Goal: Transaction & Acquisition: Purchase product/service

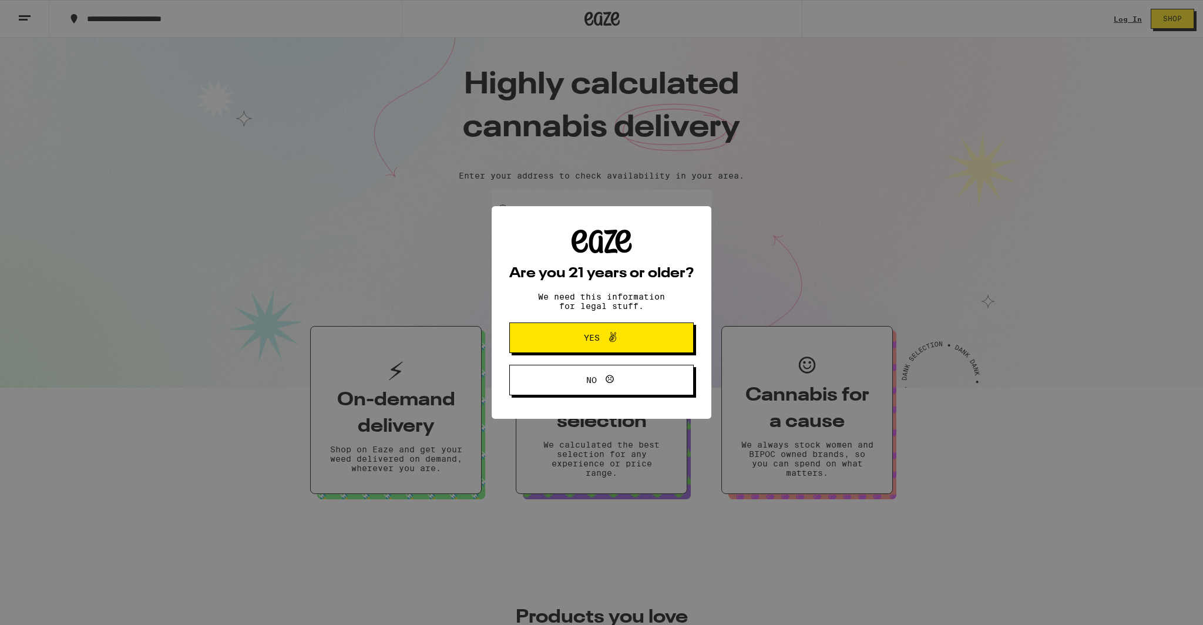
click at [665, 348] on button "Yes" at bounding box center [601, 338] width 185 height 31
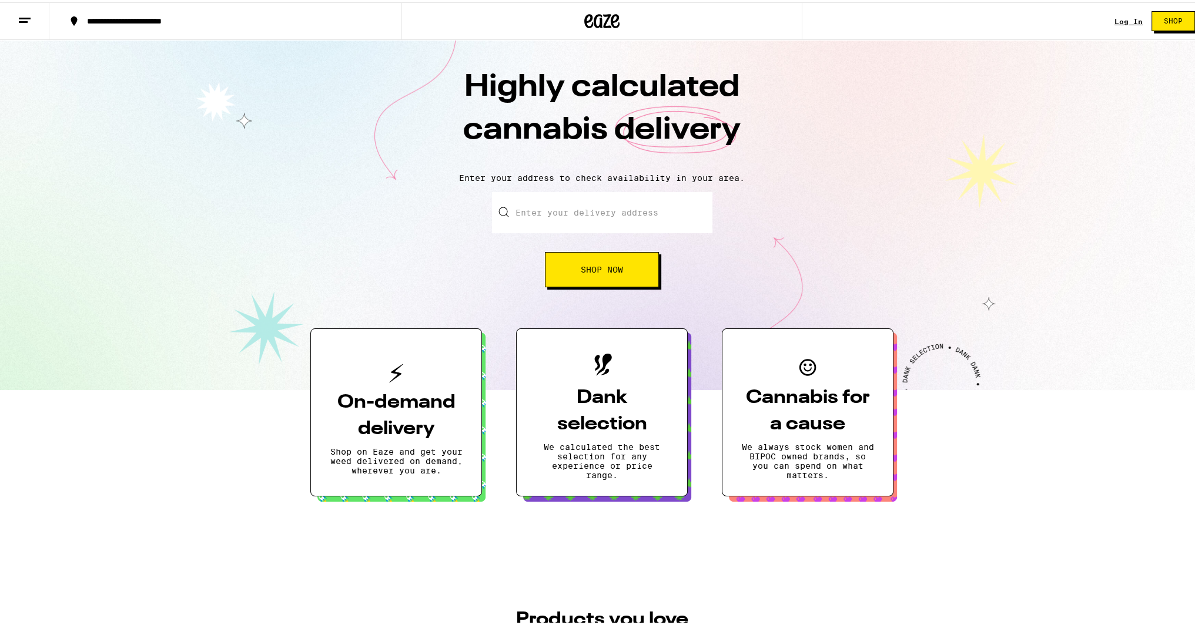
click at [1122, 17] on link "Log In" at bounding box center [1128, 19] width 28 height 8
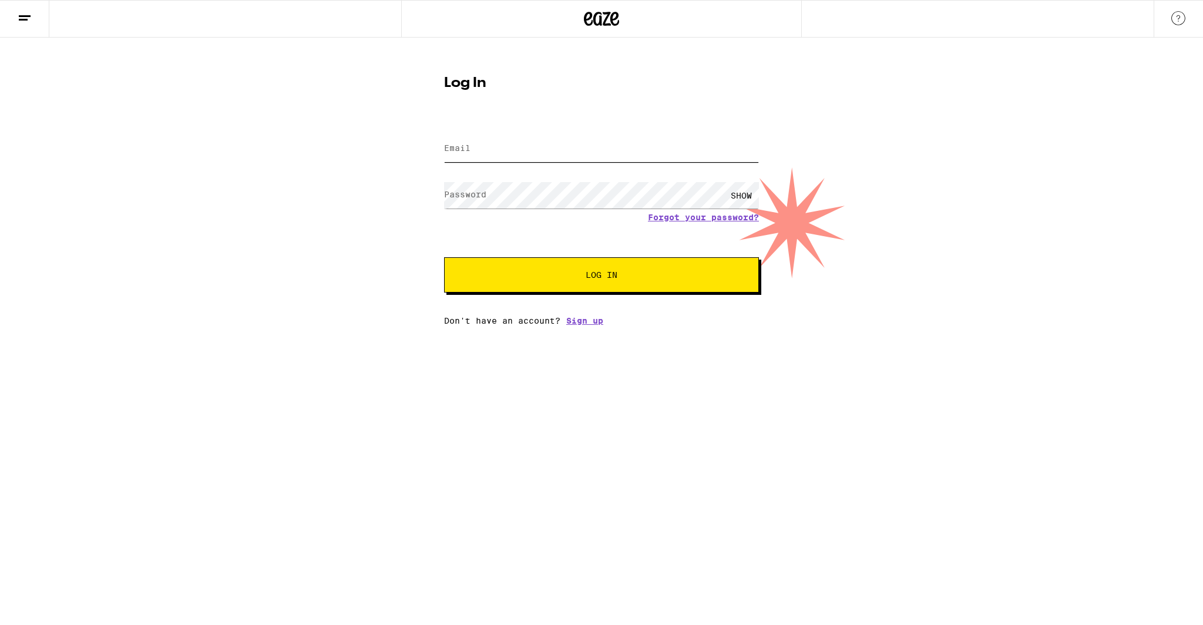
type input "[PERSON_NAME][EMAIL_ADDRESS][DOMAIN_NAME]"
click at [612, 143] on input "[PERSON_NAME][EMAIL_ADDRESS][DOMAIN_NAME]" at bounding box center [601, 149] width 315 height 26
click at [548, 290] on button "Log In" at bounding box center [601, 274] width 315 height 35
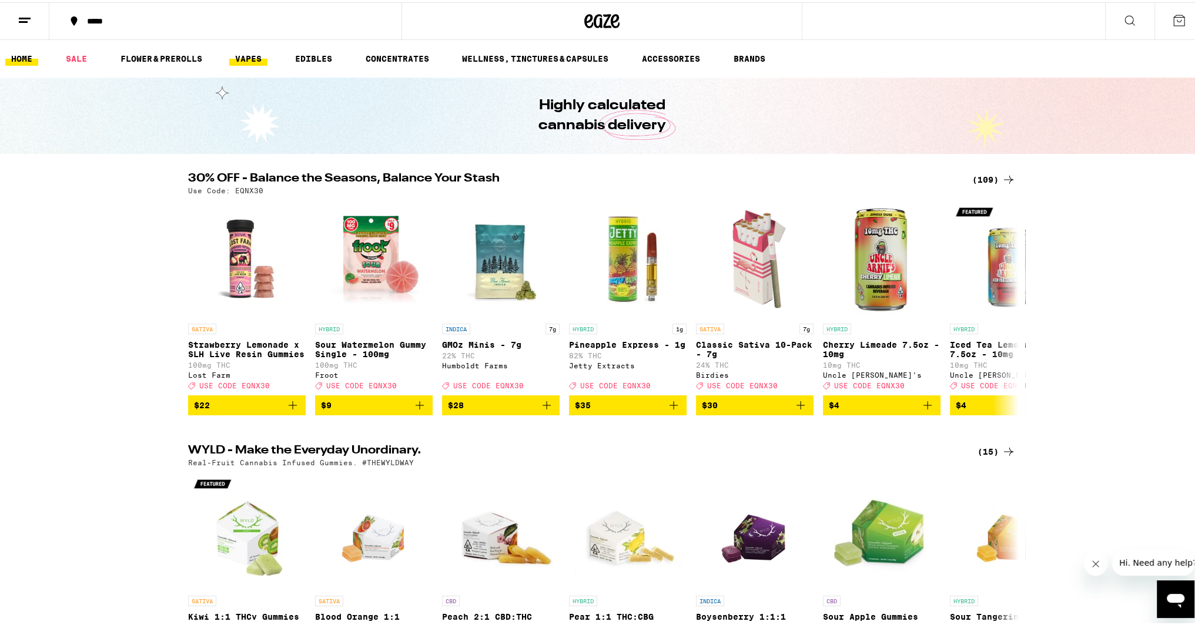
click at [252, 54] on link "VAPES" at bounding box center [248, 56] width 38 height 14
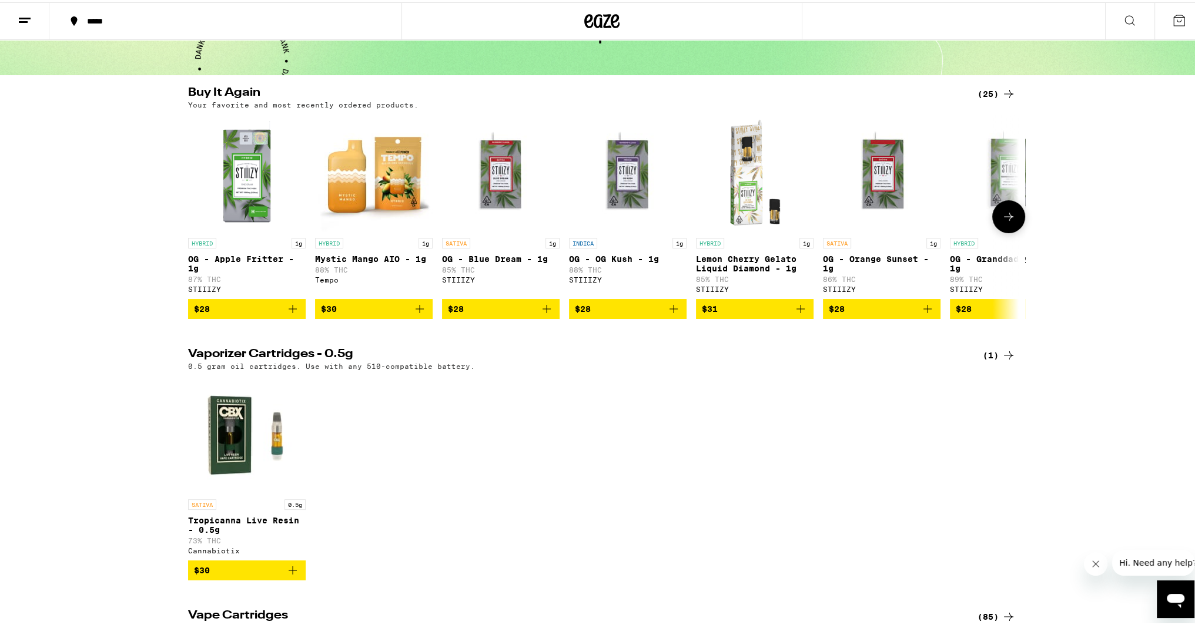
scroll to position [59, 0]
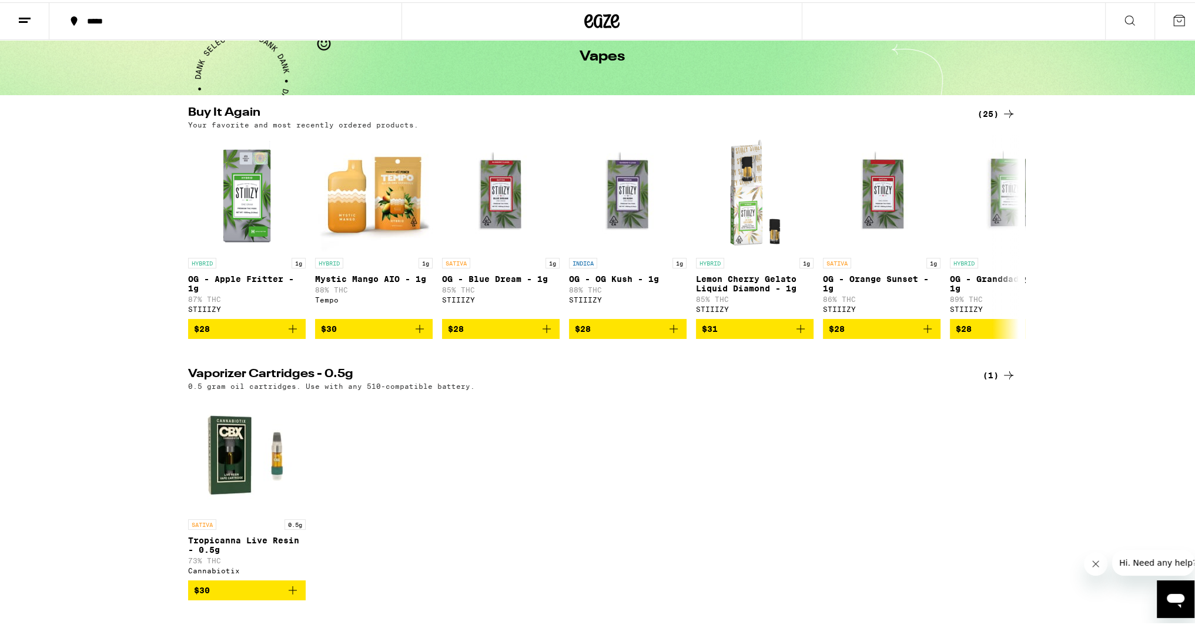
click at [1001, 111] on icon at bounding box center [1008, 112] width 14 height 14
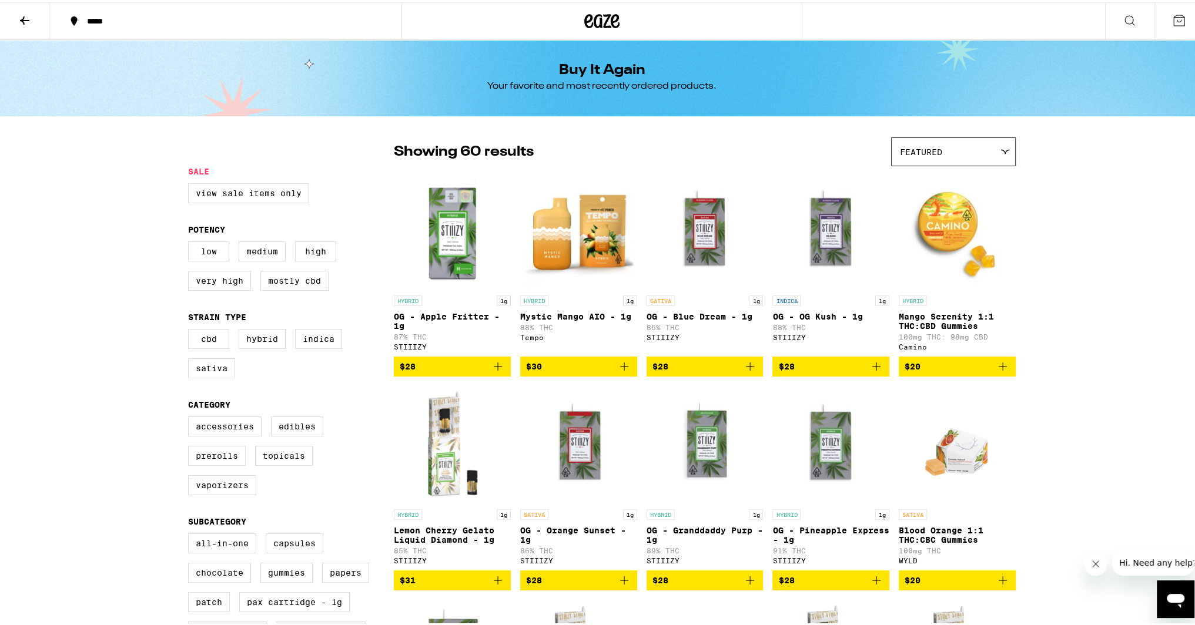
click at [872, 368] on icon "Add to bag" at bounding box center [876, 364] width 8 height 8
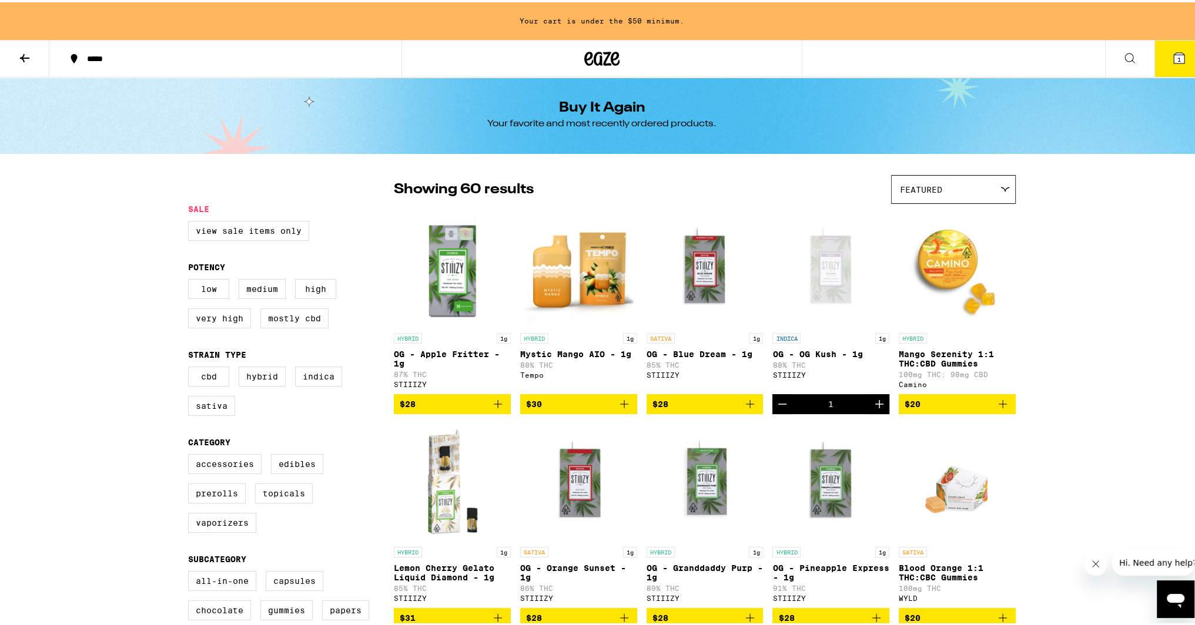
scroll to position [118, 0]
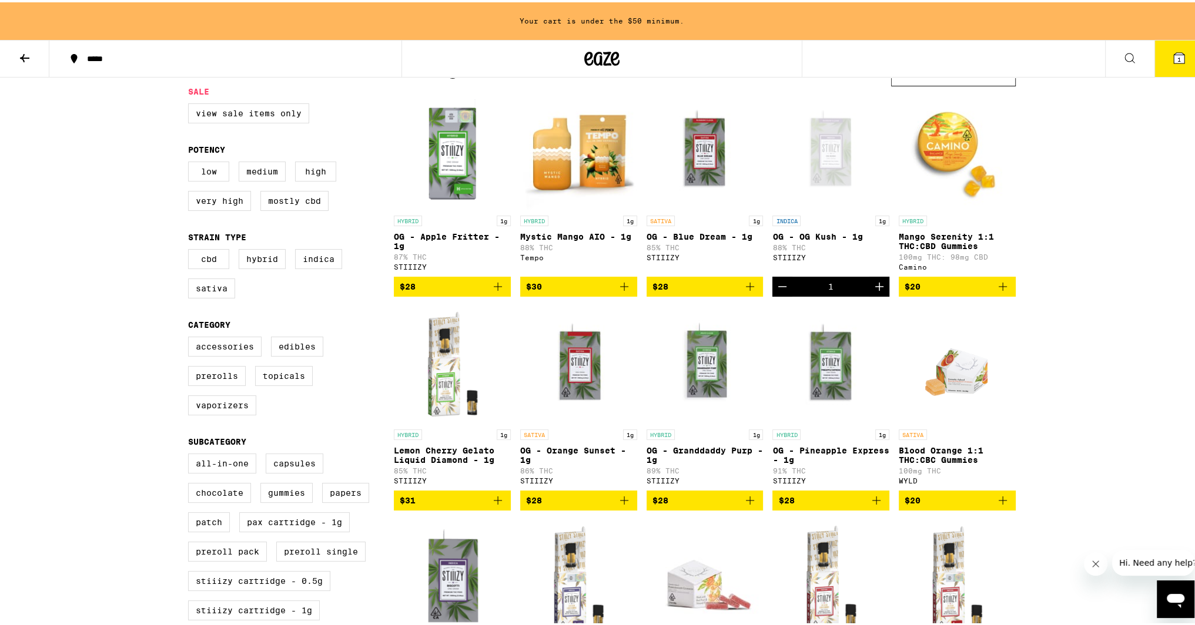
click at [745, 291] on icon "Add to bag" at bounding box center [750, 284] width 14 height 14
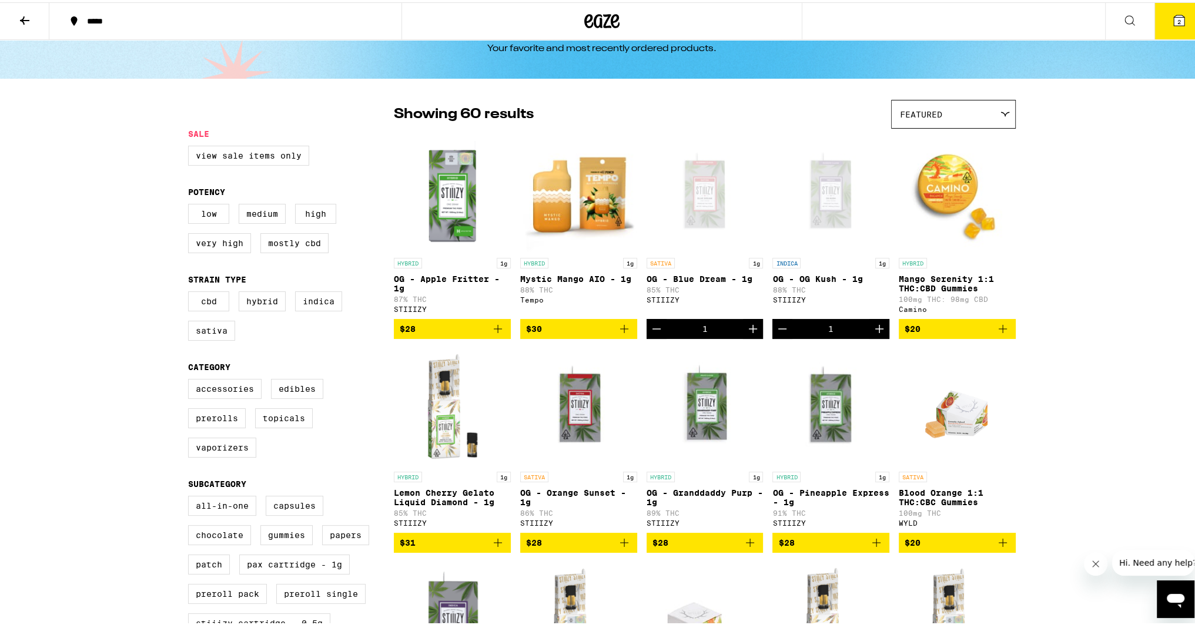
scroll to position [0, 0]
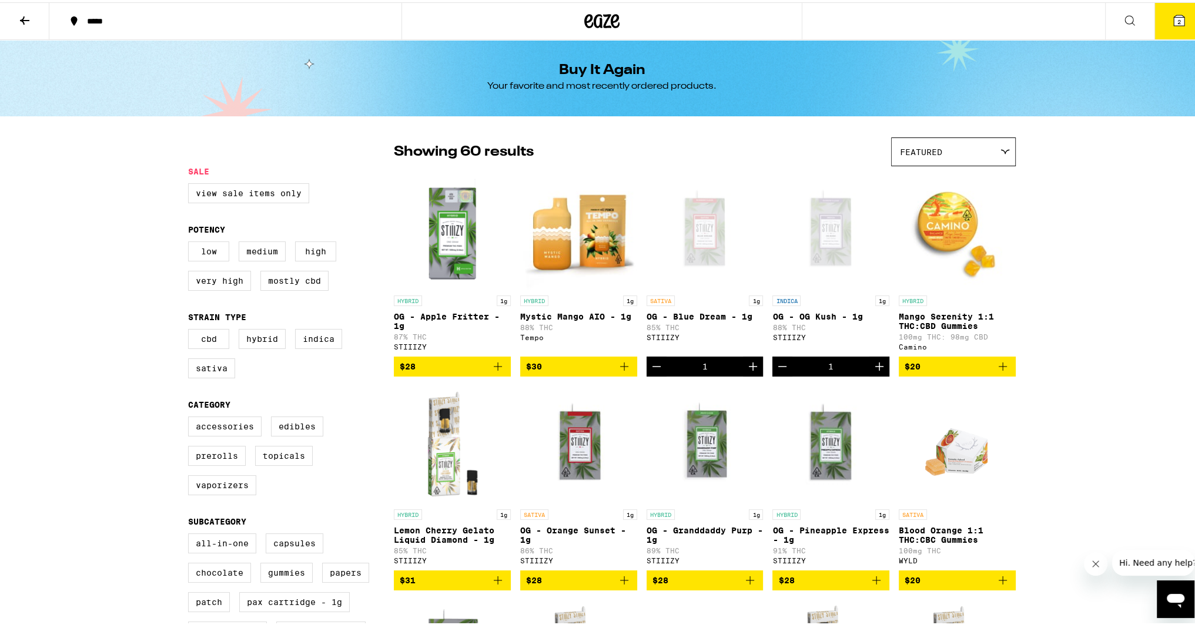
click at [28, 17] on icon at bounding box center [24, 18] width 9 height 8
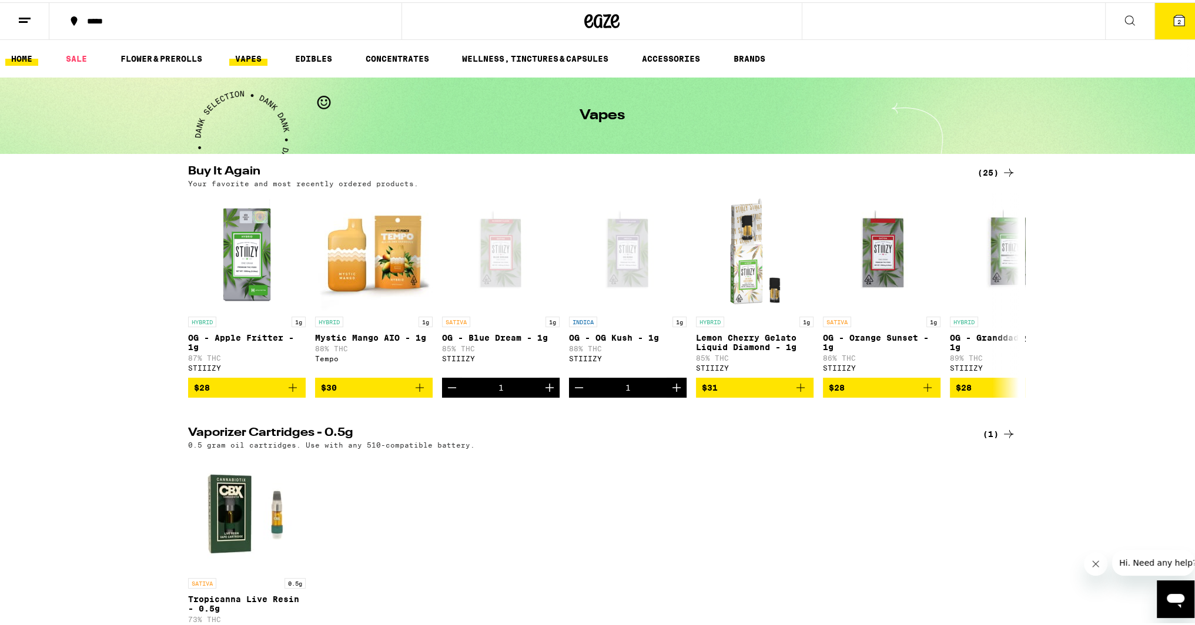
click at [21, 58] on link "HOME" at bounding box center [21, 56] width 33 height 14
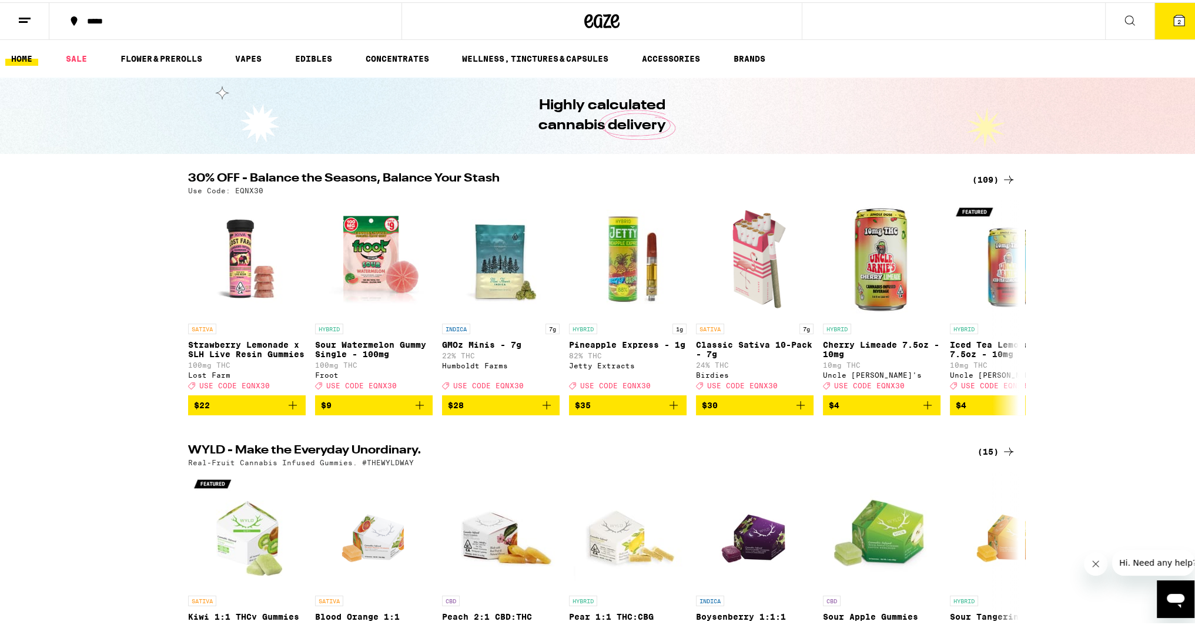
click at [987, 177] on div "(109)" at bounding box center [993, 177] width 43 height 14
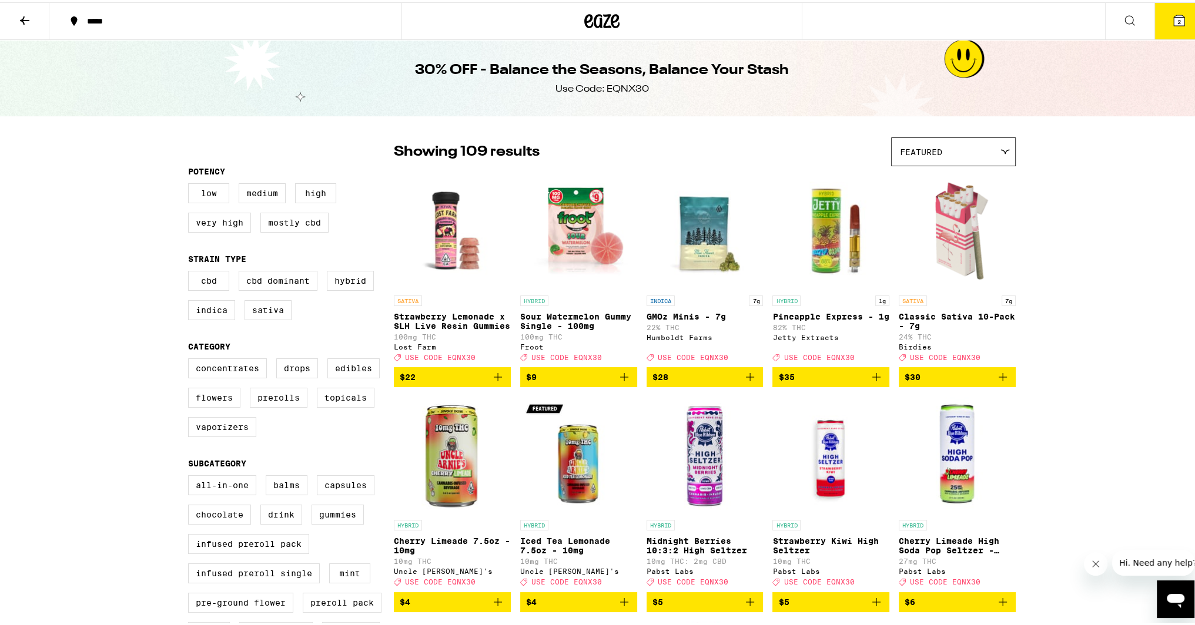
click at [1181, 10] on button "2" at bounding box center [1178, 19] width 49 height 36
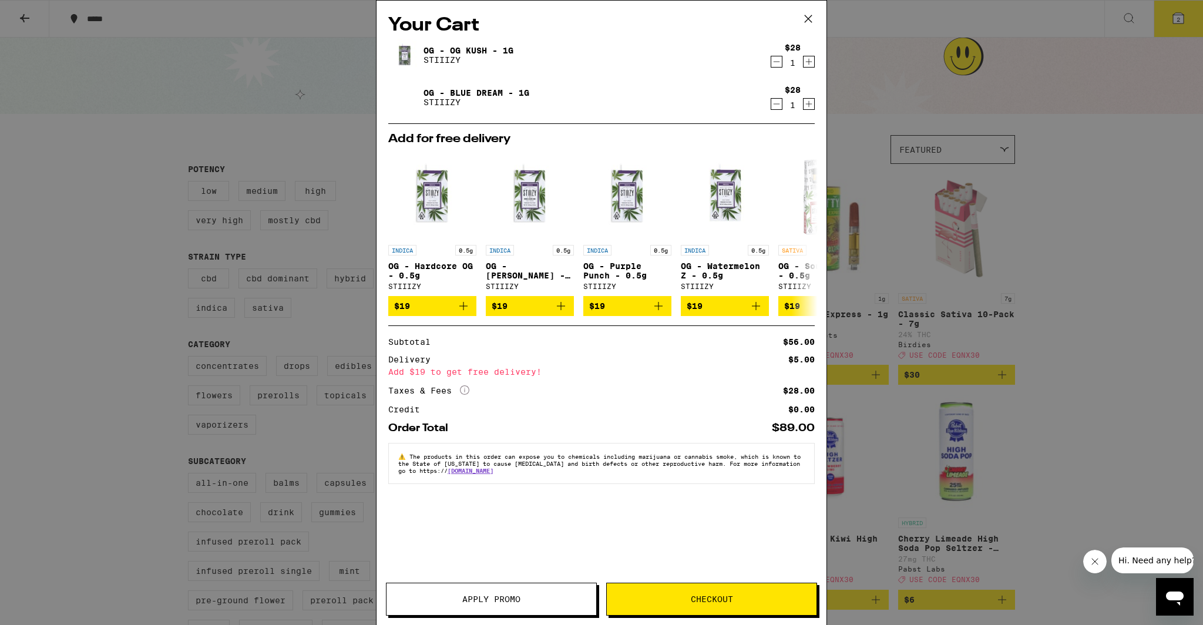
click at [804, 106] on icon "Increment" at bounding box center [809, 104] width 11 height 14
click at [810, 61] on icon "Increment" at bounding box center [809, 62] width 11 height 14
click at [660, 601] on span "Checkout" at bounding box center [712, 599] width 210 height 8
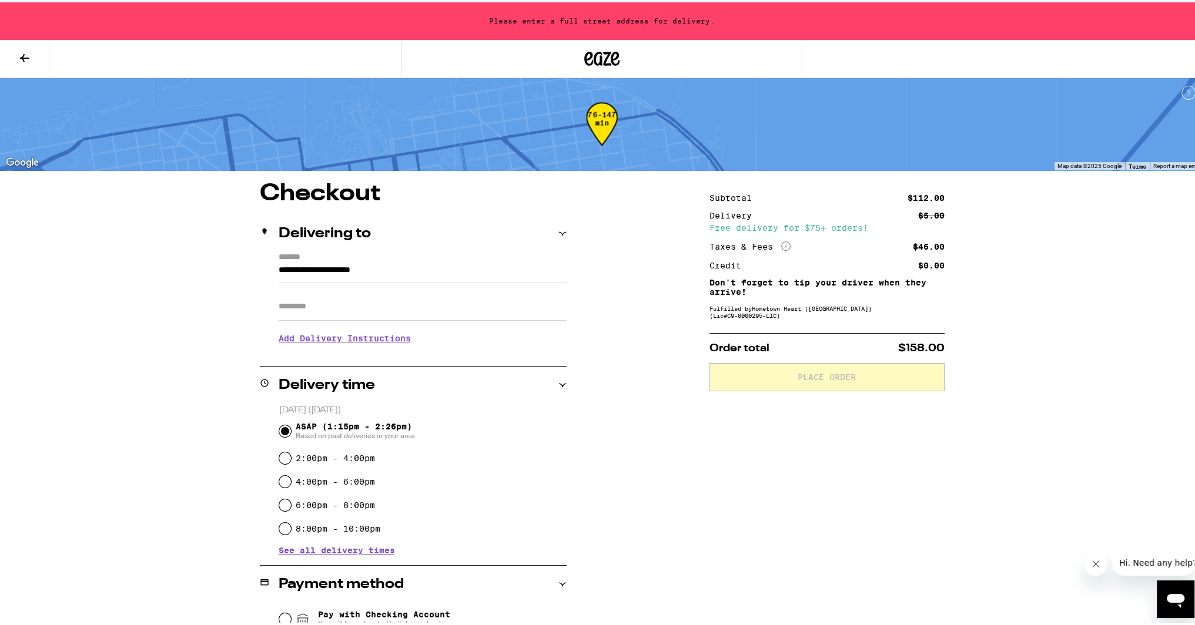
click at [370, 299] on input "Apt/Suite" at bounding box center [423, 304] width 288 height 28
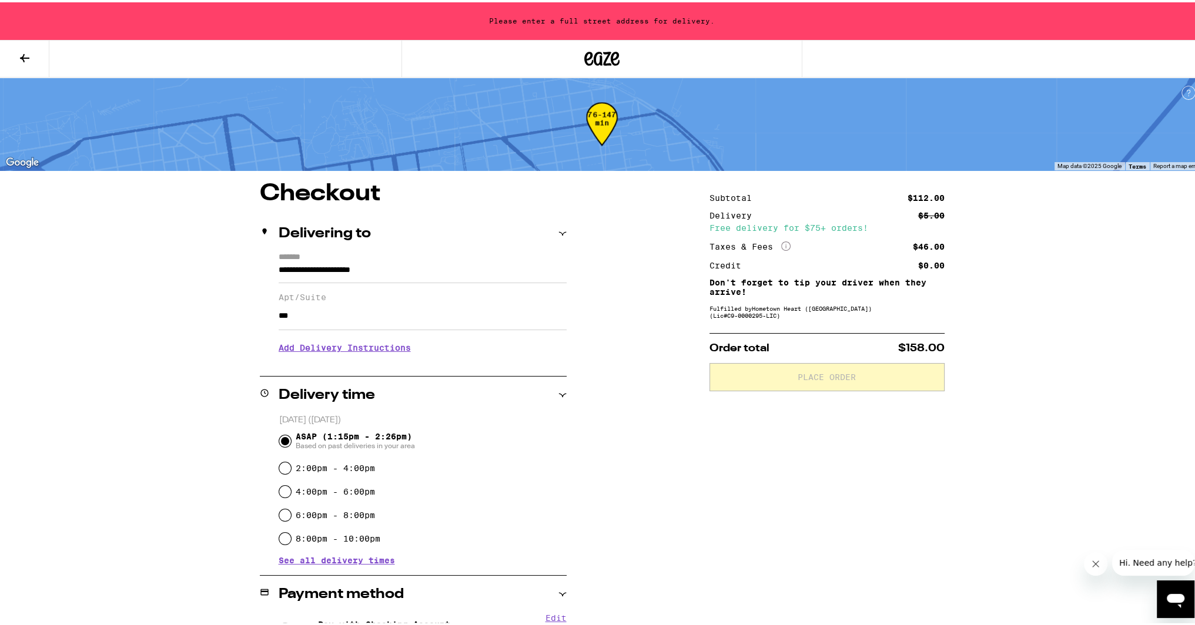
type input "***"
click at [371, 350] on h3 "Add Delivery Instructions" at bounding box center [423, 345] width 288 height 27
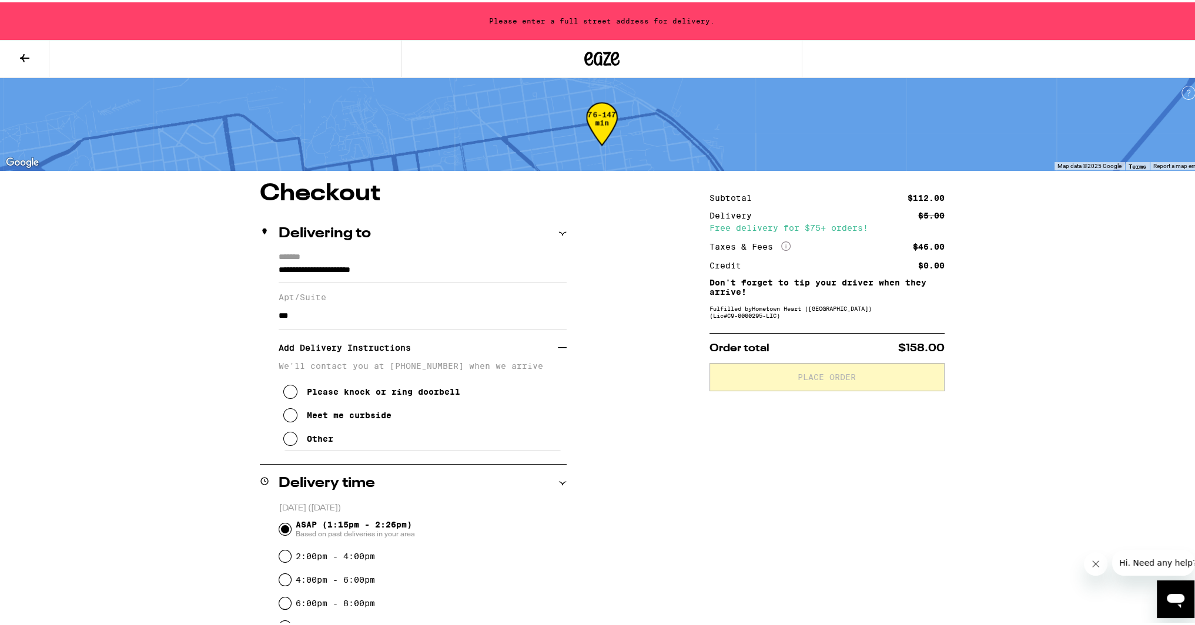
click at [357, 391] on div "Please knock or ring doorbell" at bounding box center [383, 389] width 153 height 9
click at [313, 441] on div "Other" at bounding box center [320, 436] width 26 height 9
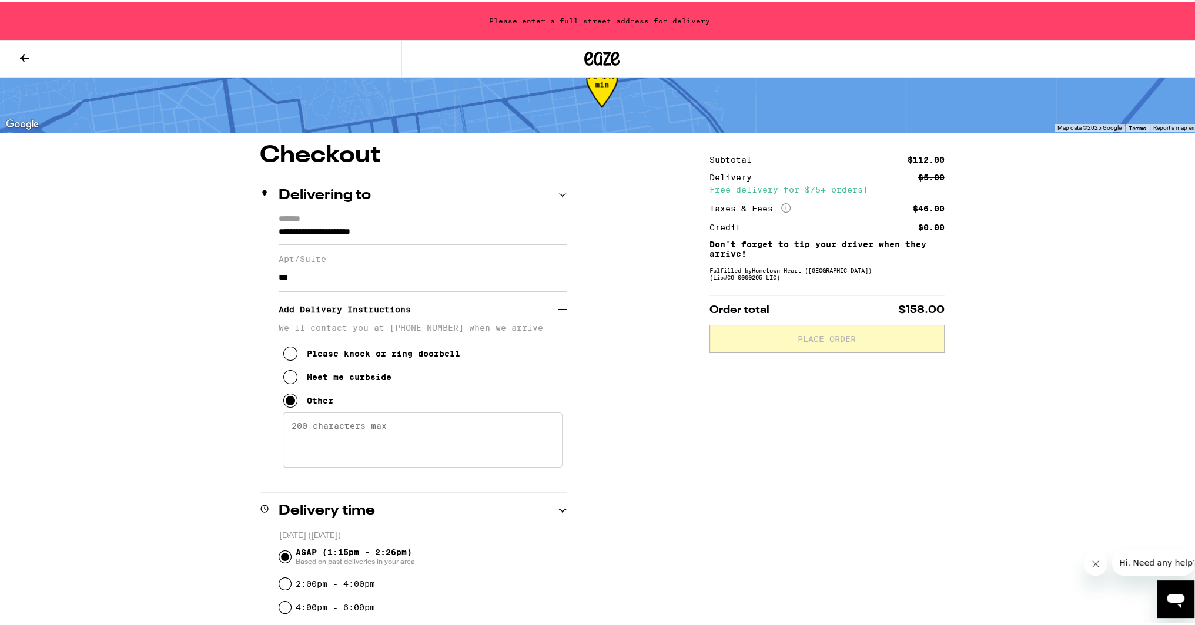
scroll to position [59, 0]
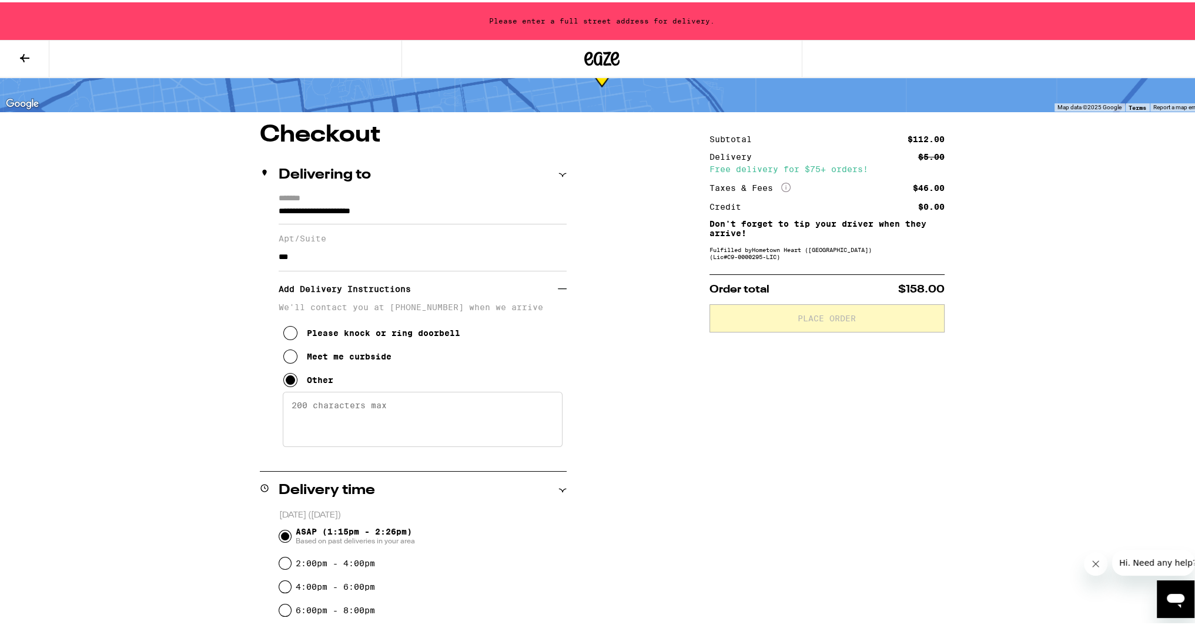
click at [363, 414] on textarea "Enter any other delivery instructions you want driver to know" at bounding box center [423, 417] width 280 height 55
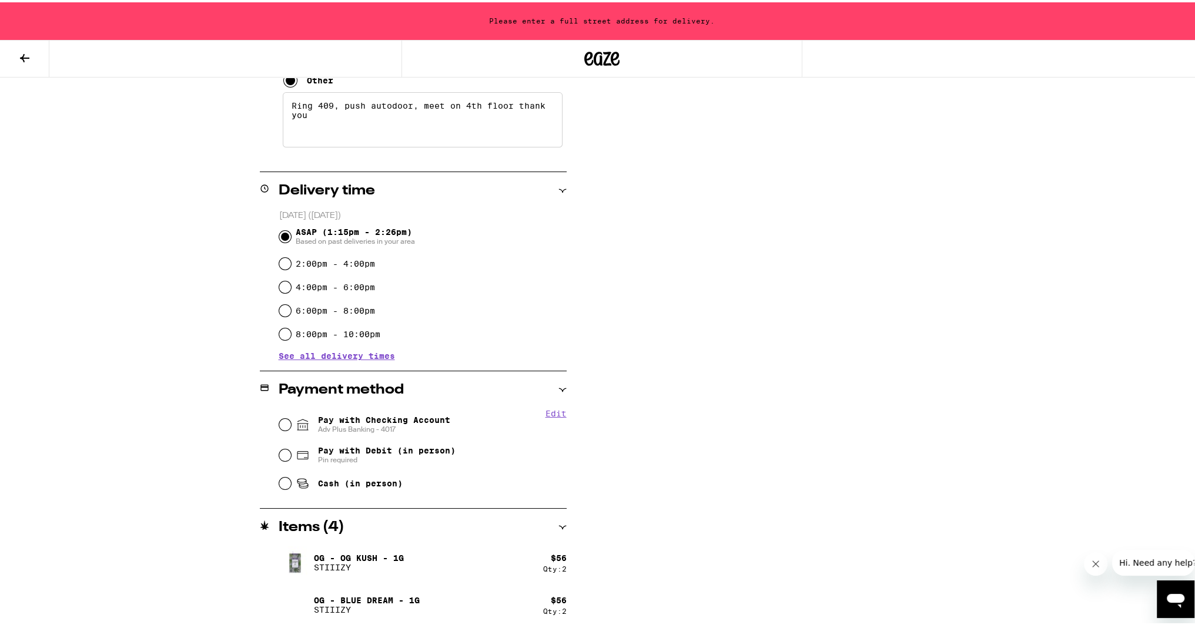
scroll to position [362, 0]
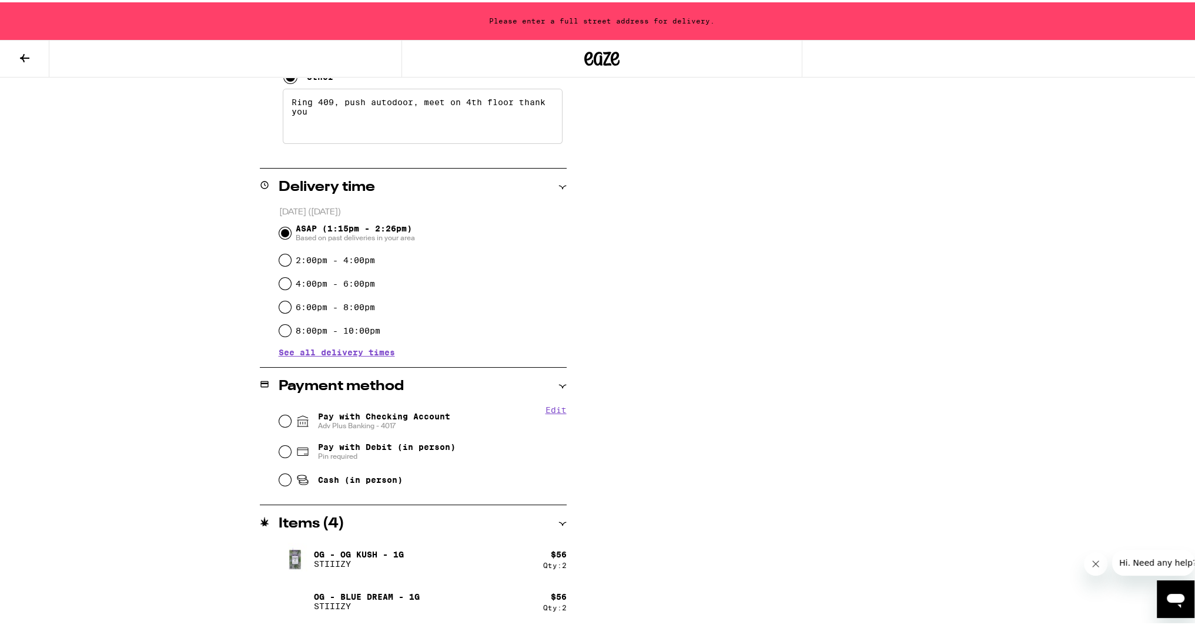
type textarea "Ring 409, push autodoor, meet on 4th floor thank you"
click at [402, 419] on span "Pay with Checking Account Adv Plus Banking - 4017" at bounding box center [384, 419] width 132 height 19
click at [291, 419] on input "Pay with Checking Account Adv Plus Banking - 4017" at bounding box center [285, 419] width 12 height 12
radio input "true"
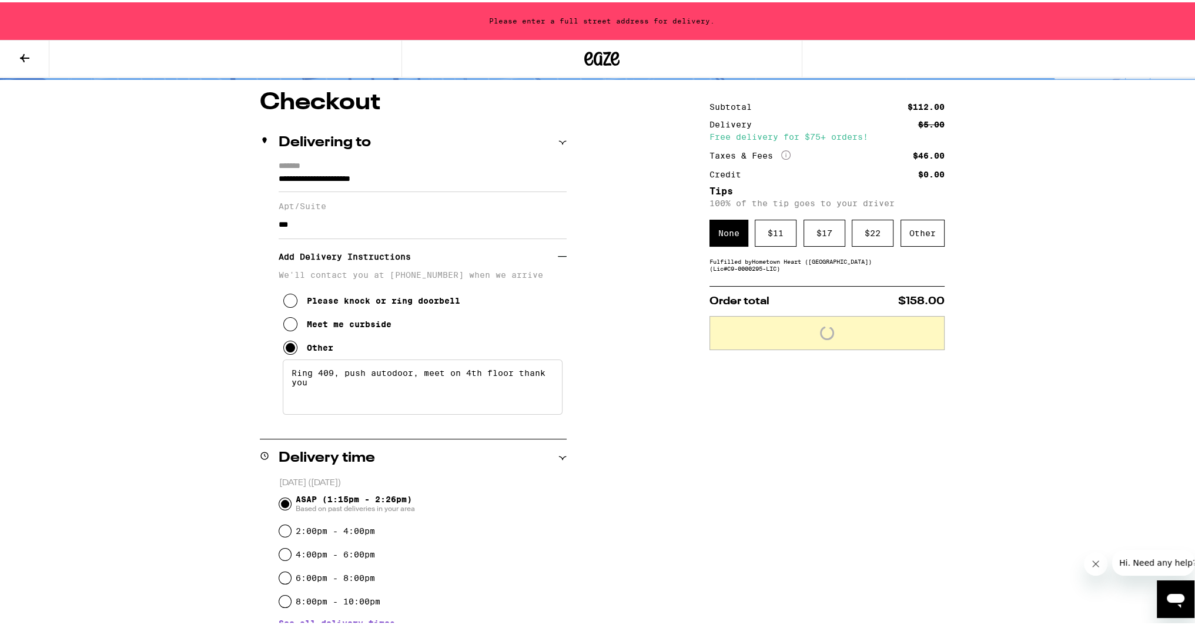
scroll to position [0, 0]
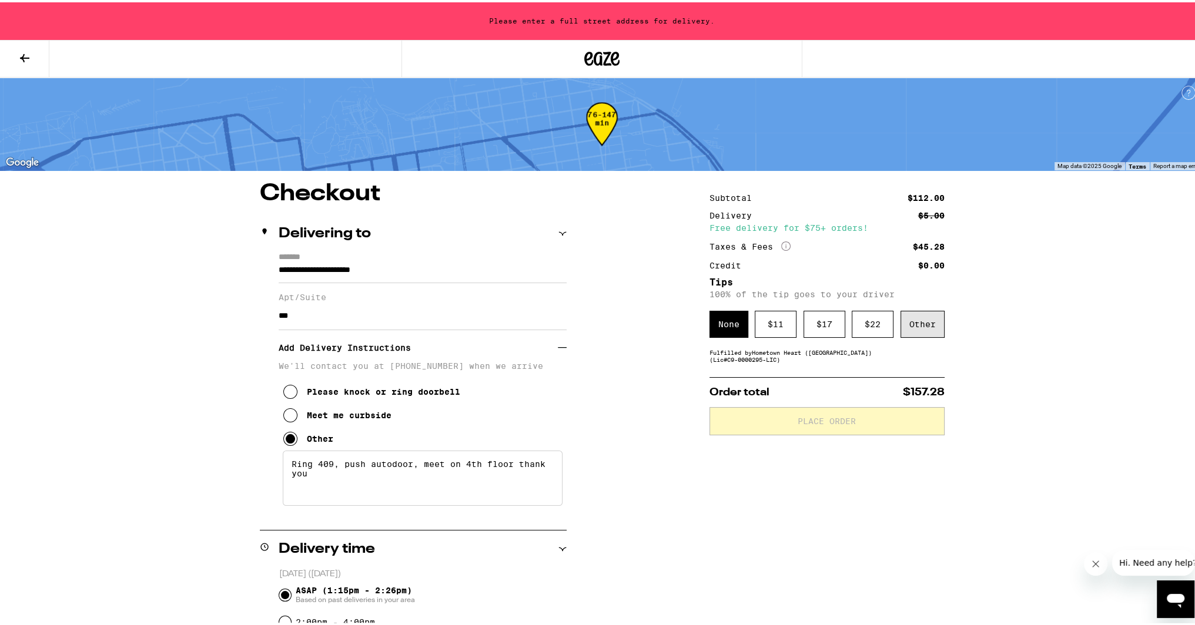
click at [903, 324] on div "Other" at bounding box center [922, 322] width 44 height 27
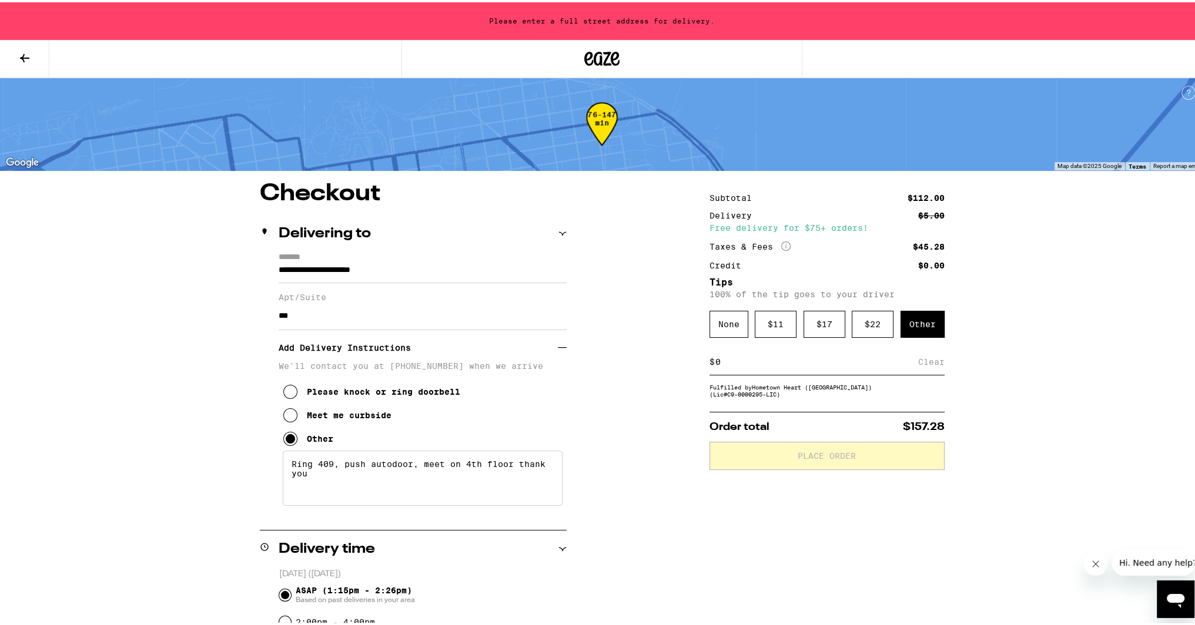
click at [784, 369] on div "$ Clear" at bounding box center [826, 360] width 235 height 26
click at [870, 365] on input at bounding box center [816, 359] width 203 height 11
click at [914, 358] on input "10" at bounding box center [819, 359] width 209 height 11
type input "10"
click at [925, 361] on div "Save" at bounding box center [933, 360] width 21 height 26
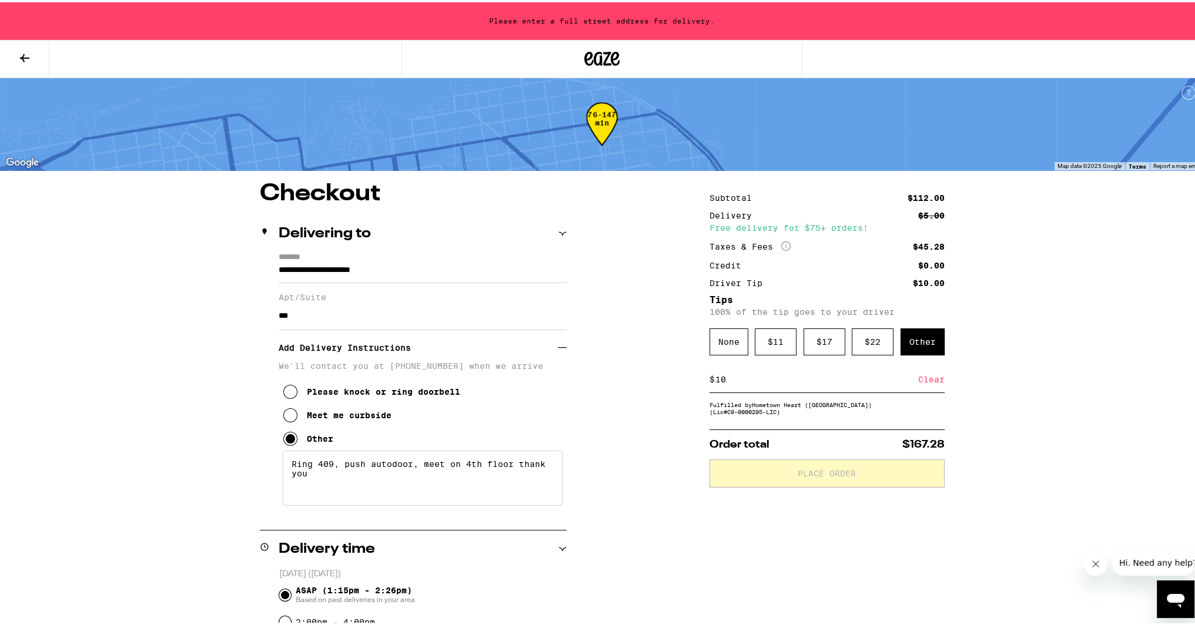
click at [814, 388] on div "$ 10 Clear" at bounding box center [826, 377] width 235 height 26
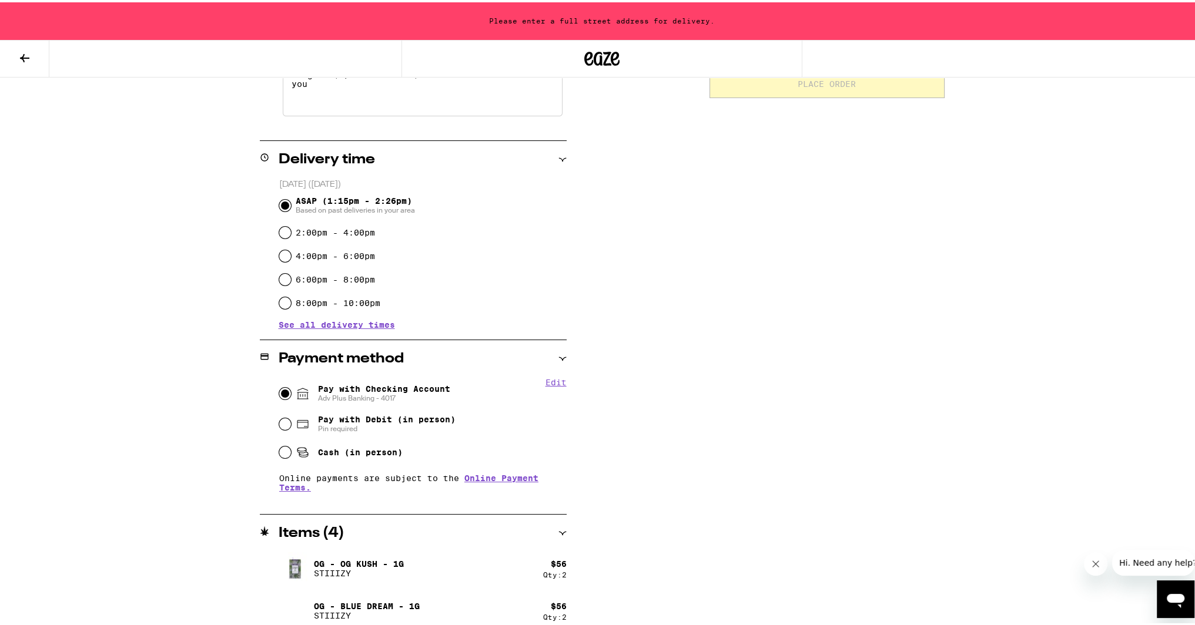
scroll to position [399, 0]
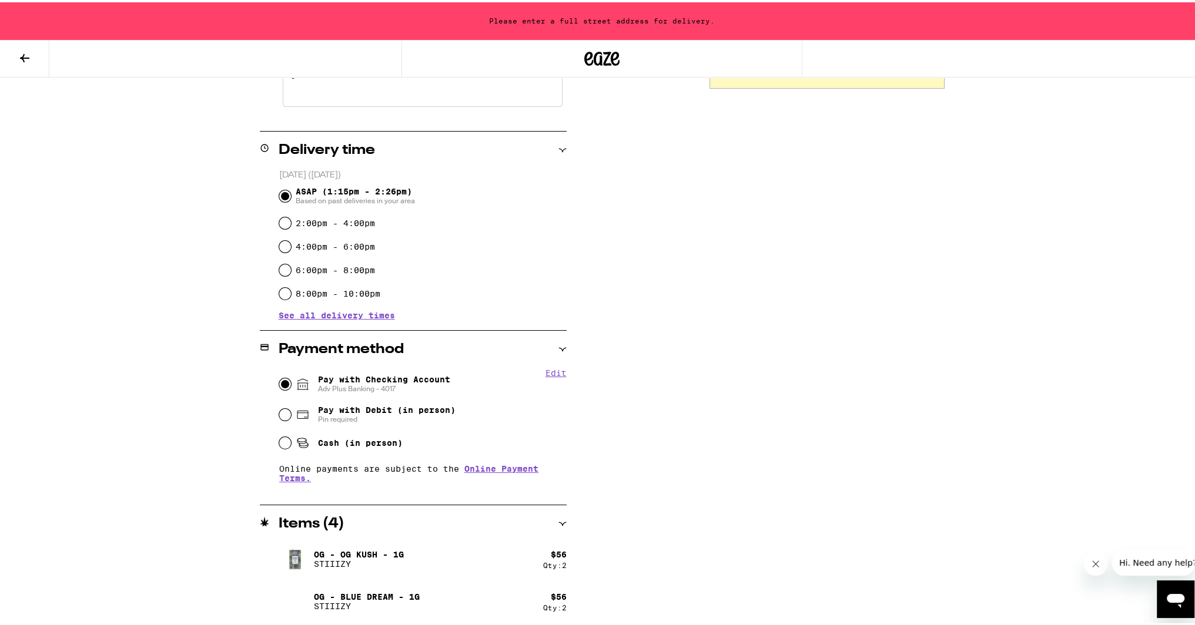
click at [400, 370] on div "Pay with Checking Account Adv Plus Banking - 4017" at bounding box center [422, 382] width 287 height 31
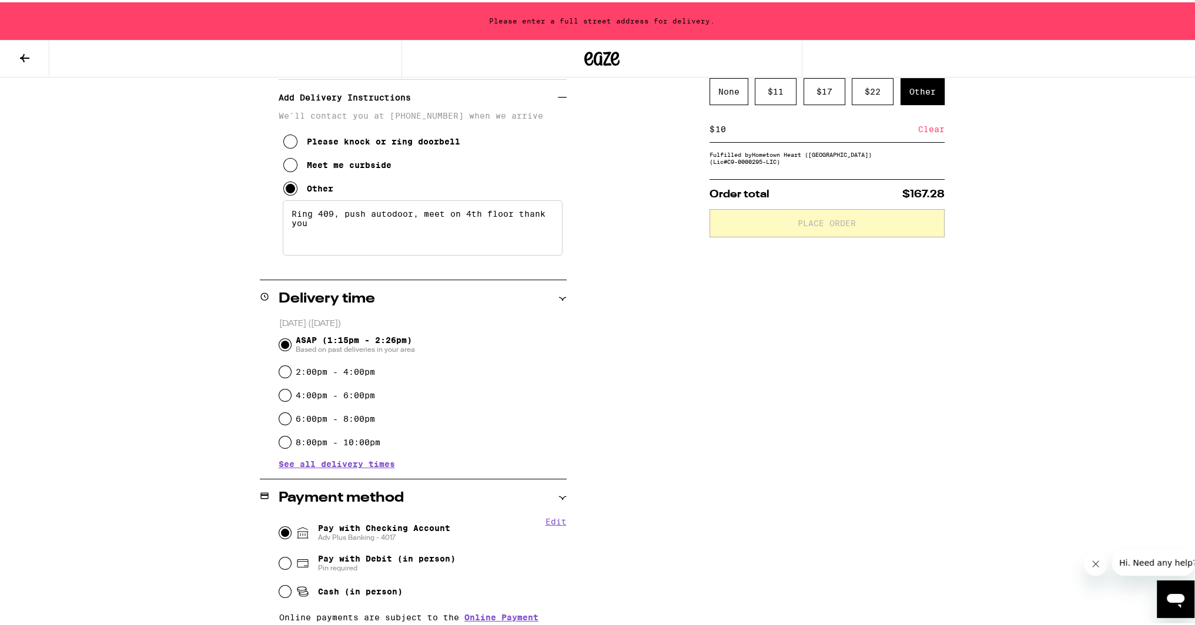
scroll to position [105, 0]
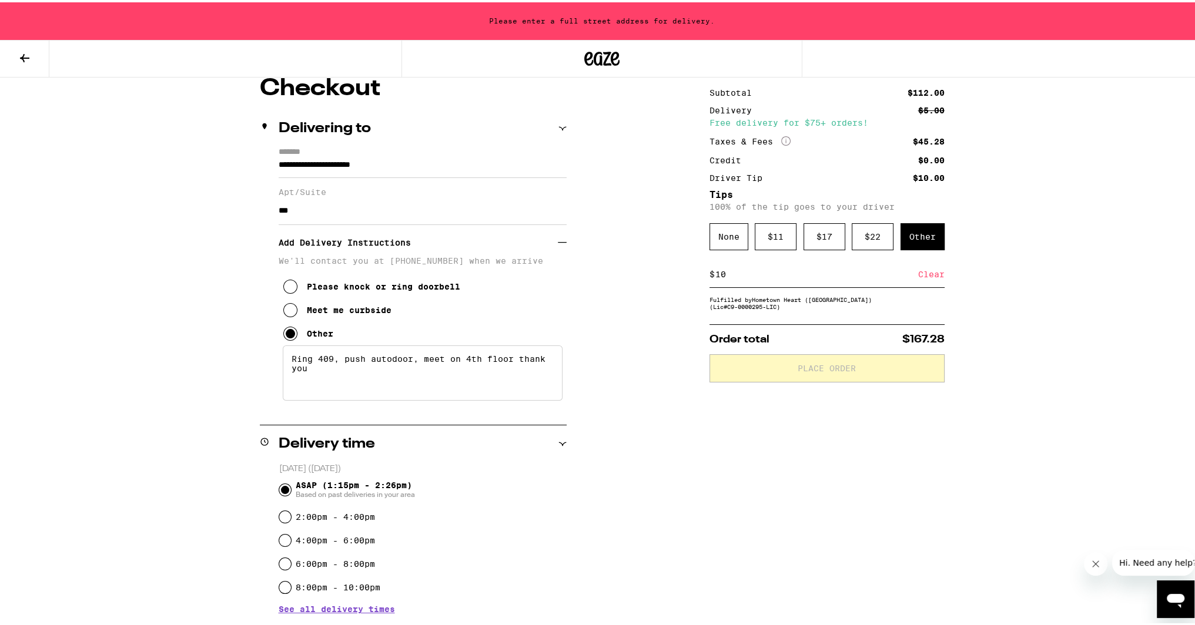
click at [750, 297] on div "Fulfilled by Hometown Heart (San Francisco) (Lic# C9-0000295-LIC )" at bounding box center [826, 301] width 235 height 14
click at [767, 277] on input "10" at bounding box center [816, 272] width 203 height 11
click at [918, 270] on div "Clear" at bounding box center [931, 272] width 26 height 26
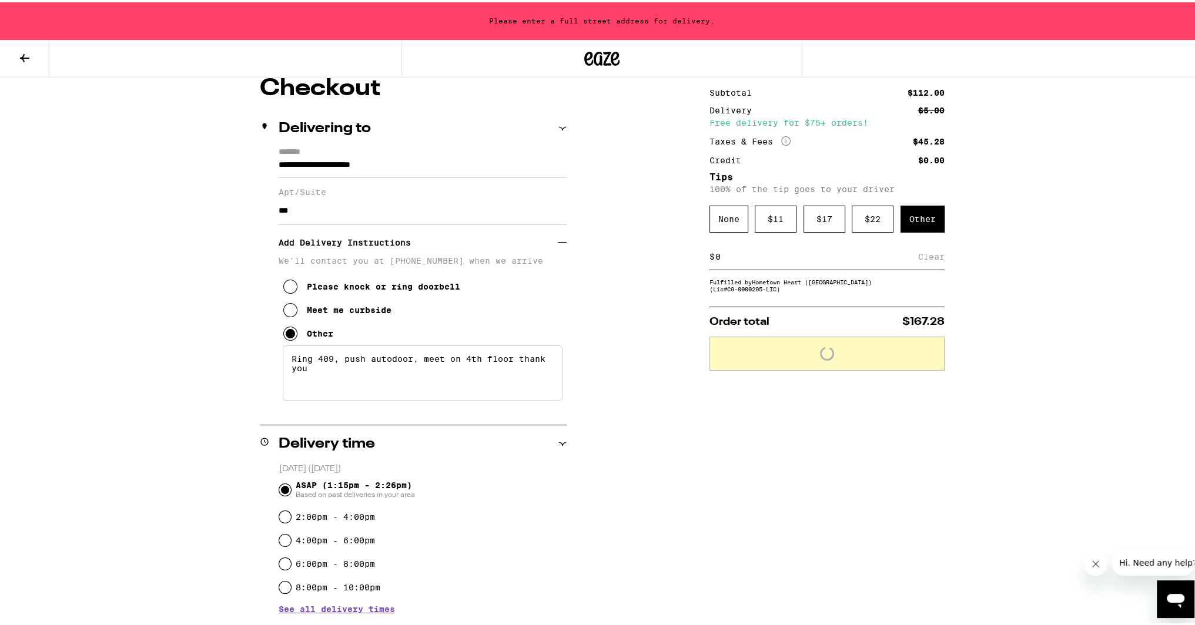
click at [823, 259] on input at bounding box center [816, 254] width 203 height 11
type input "10"
click at [933, 254] on div "Save" at bounding box center [933, 255] width 21 height 26
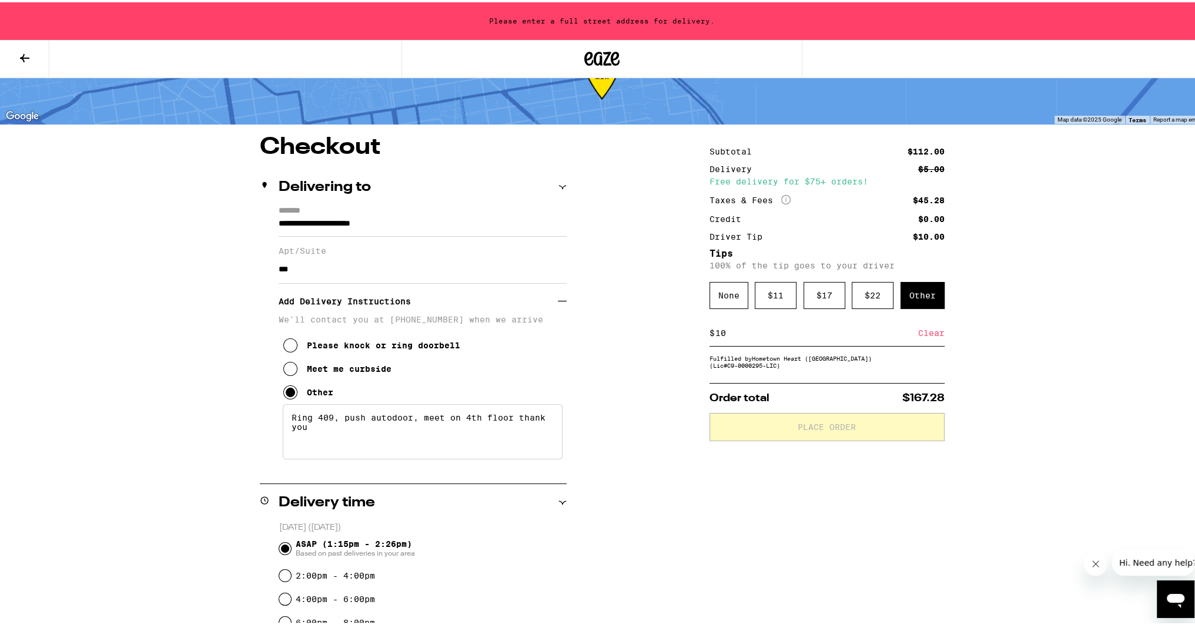
scroll to position [0, 0]
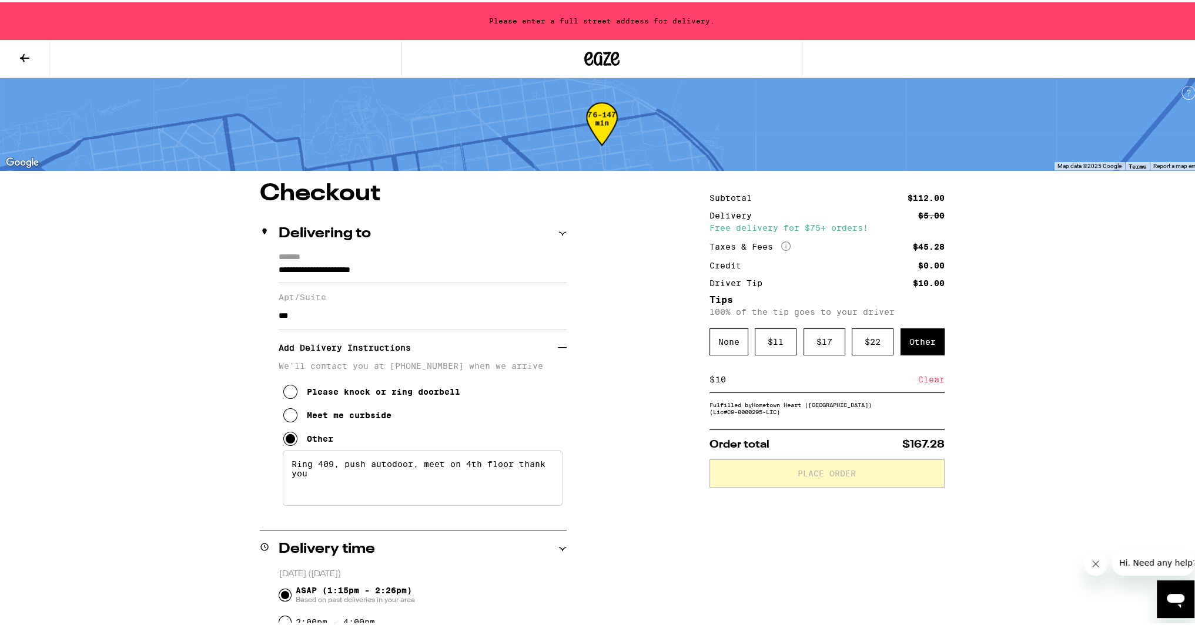
click at [414, 269] on input "**********" at bounding box center [423, 271] width 288 height 20
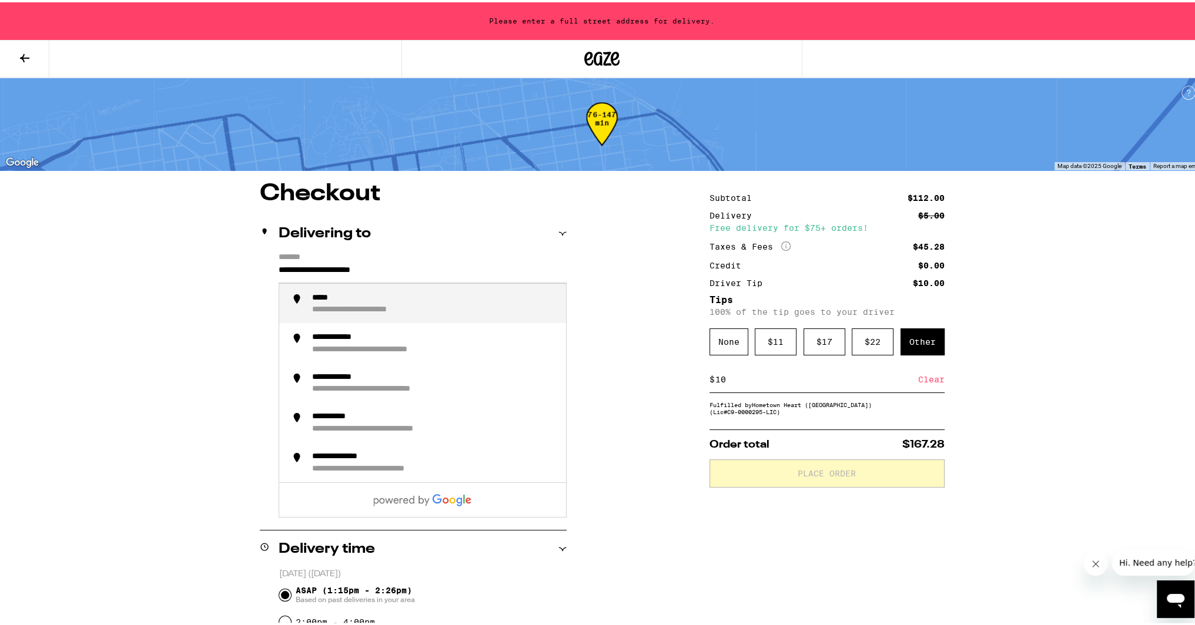
click at [437, 268] on input "**********" at bounding box center [423, 271] width 288 height 20
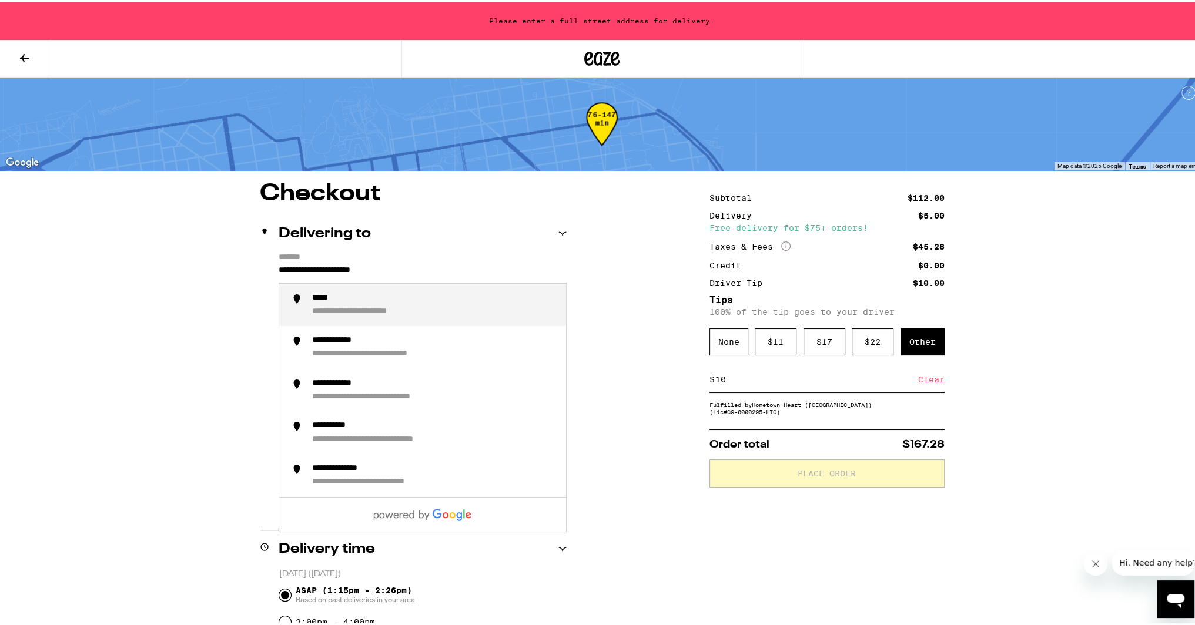
click at [442, 264] on input "**********" at bounding box center [423, 271] width 288 height 20
click at [456, 303] on div "**********" at bounding box center [434, 303] width 244 height 24
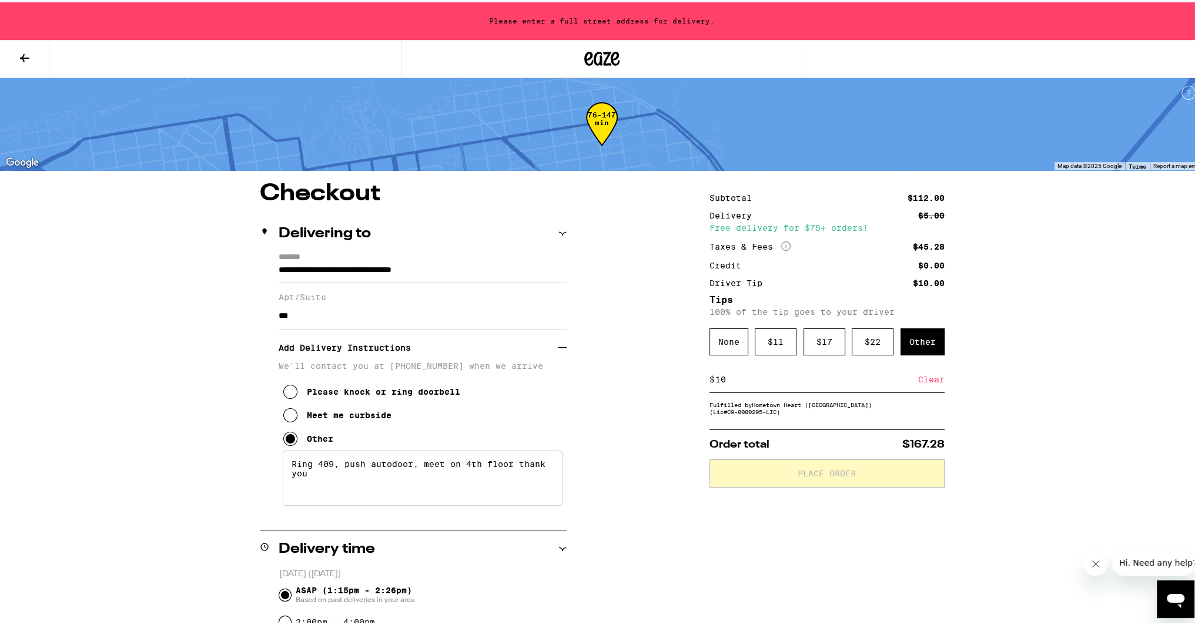
click at [454, 303] on input "***" at bounding box center [423, 314] width 288 height 28
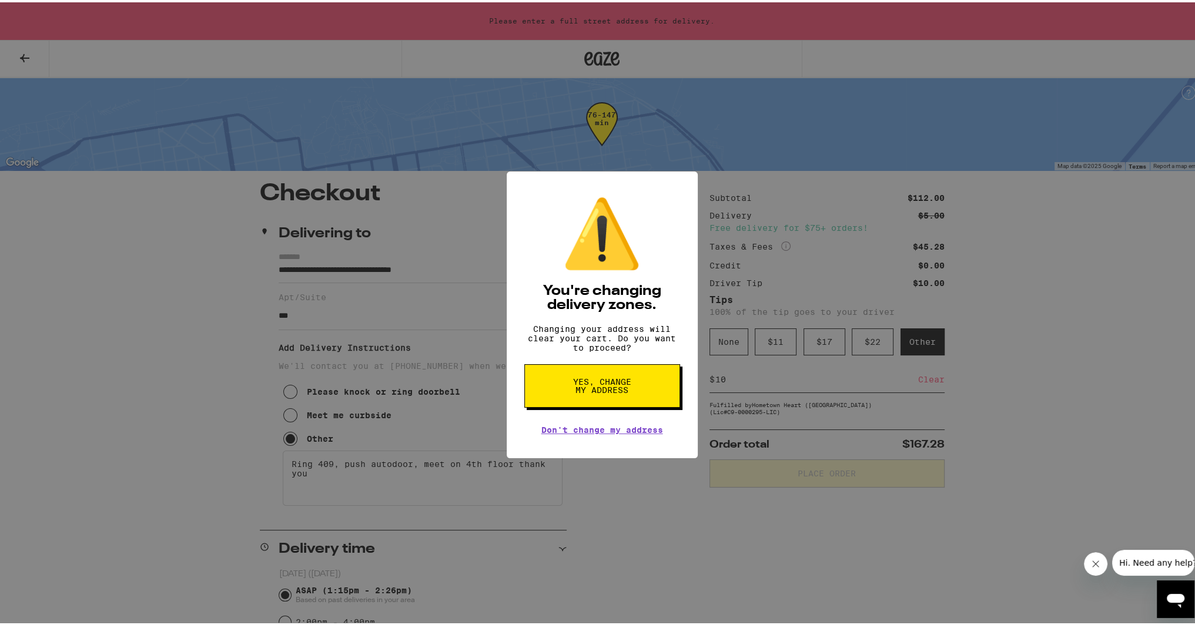
click at [630, 398] on button "Yes, change my address" at bounding box center [602, 383] width 156 height 43
type input "**********"
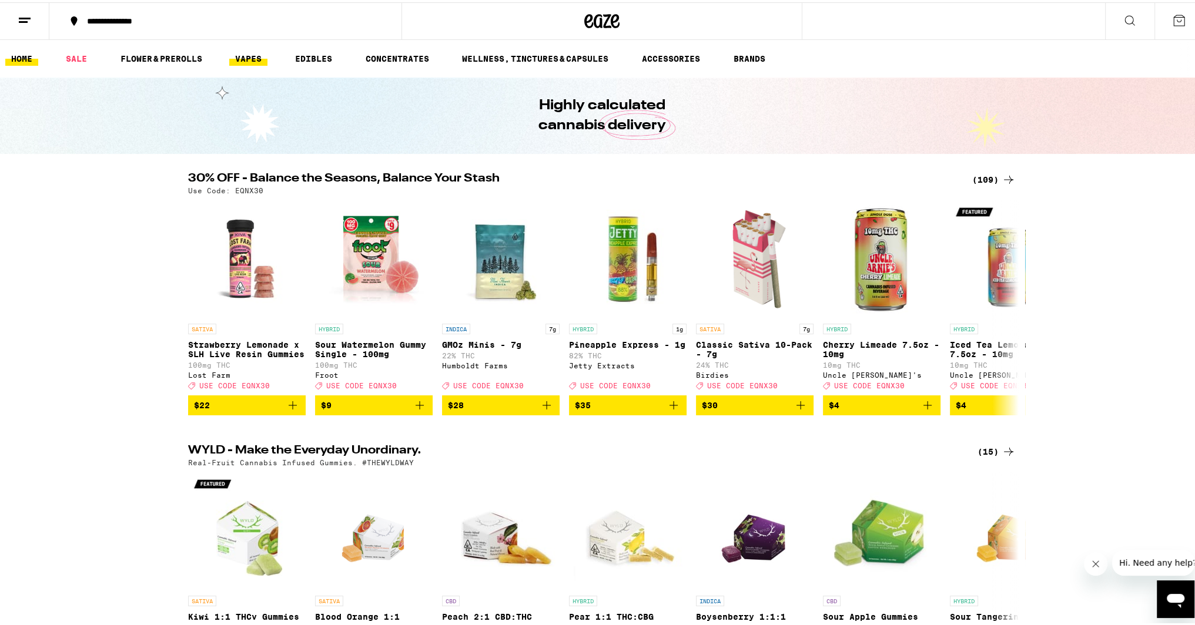
click at [247, 62] on link "VAPES" at bounding box center [248, 56] width 38 height 14
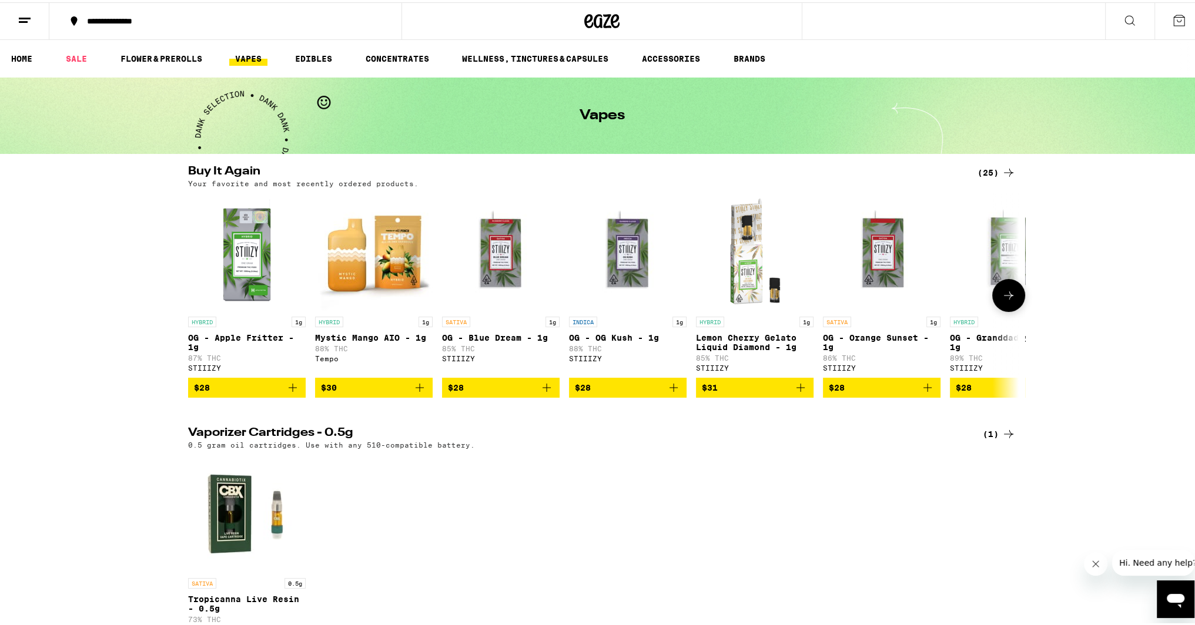
click at [668, 393] on icon "Add to bag" at bounding box center [673, 385] width 14 height 14
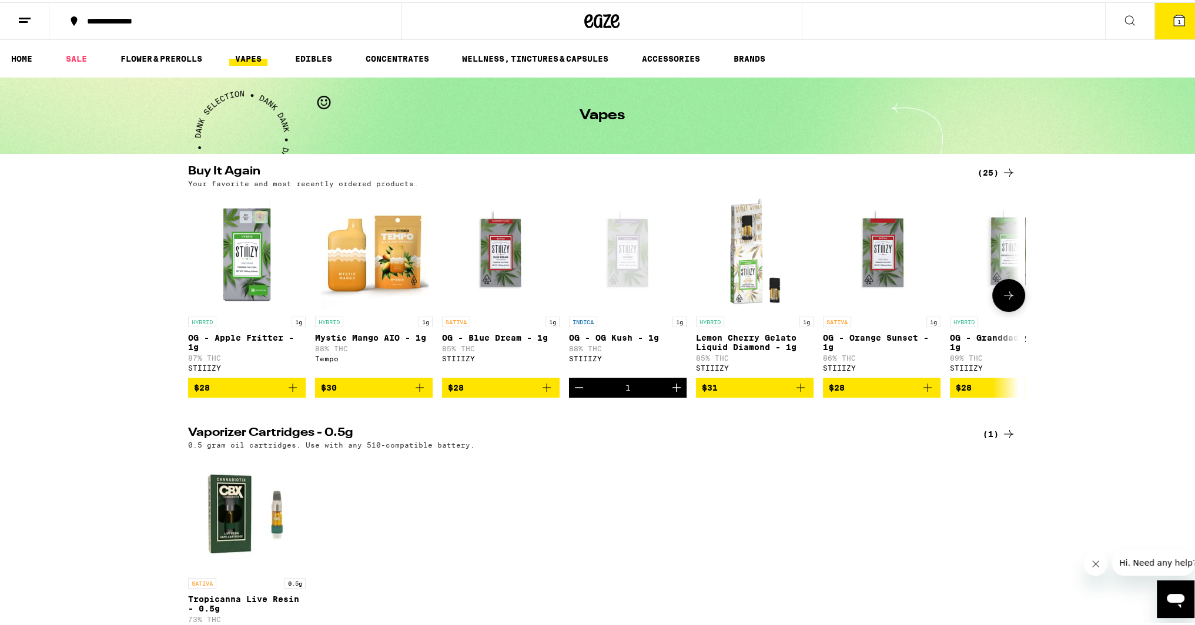
click at [669, 393] on icon "Increment" at bounding box center [676, 385] width 14 height 14
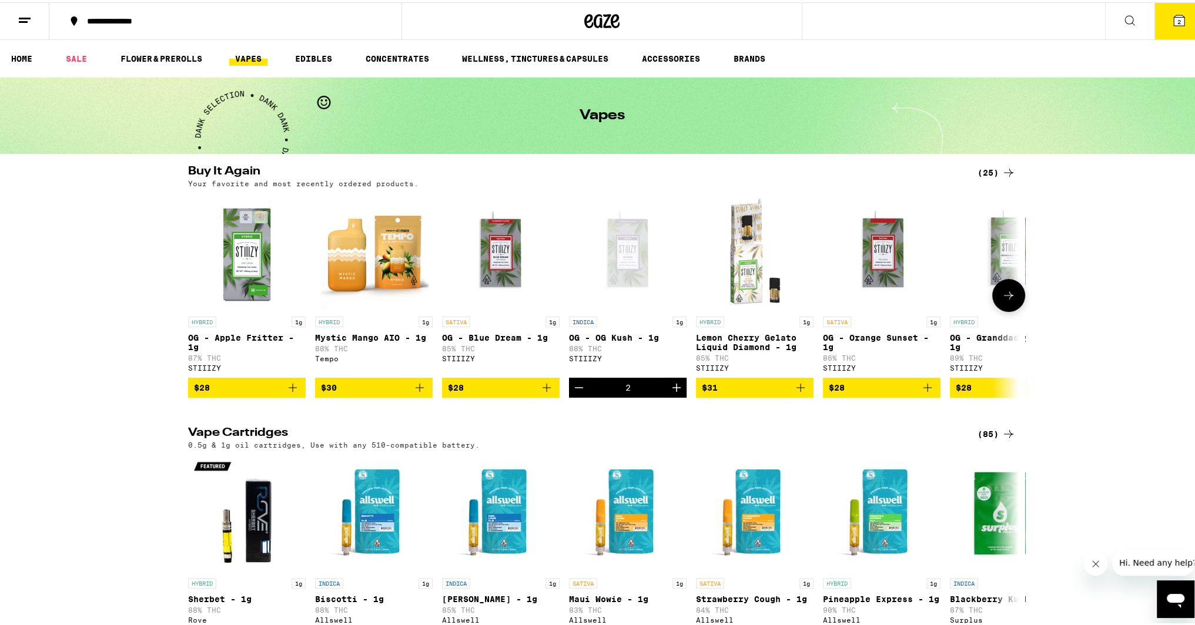
click at [541, 393] on icon "Add to bag" at bounding box center [546, 385] width 14 height 14
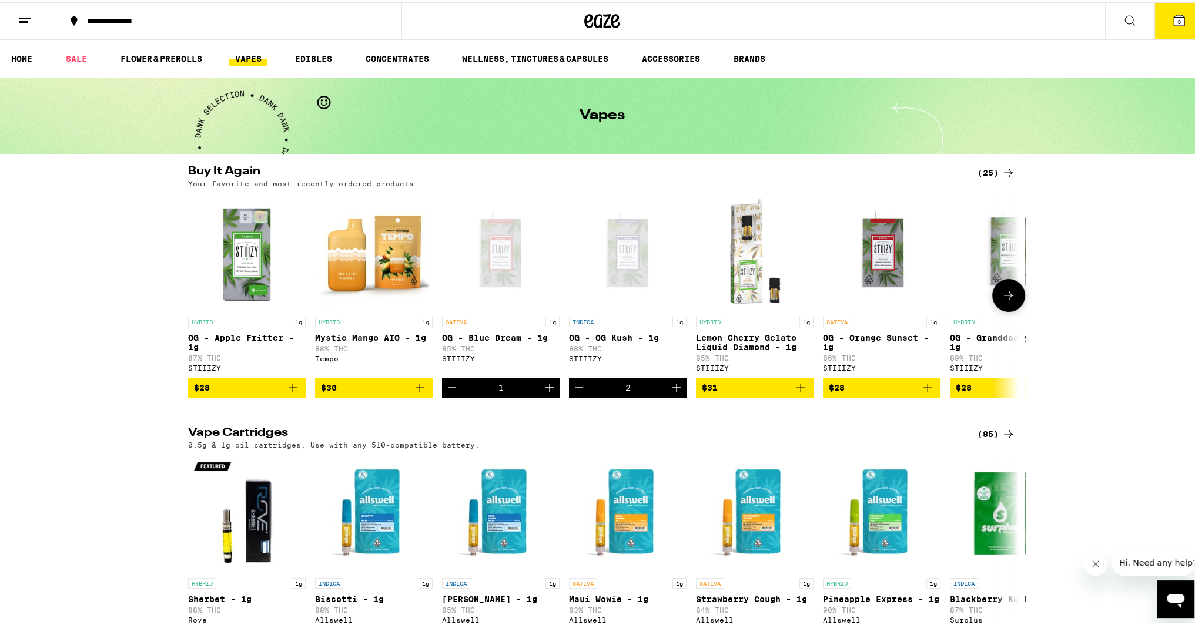
click at [542, 393] on icon "Increment" at bounding box center [549, 385] width 14 height 14
click at [77, 62] on link "SALE" at bounding box center [76, 56] width 33 height 14
click at [1181, 24] on button "4" at bounding box center [1178, 19] width 49 height 36
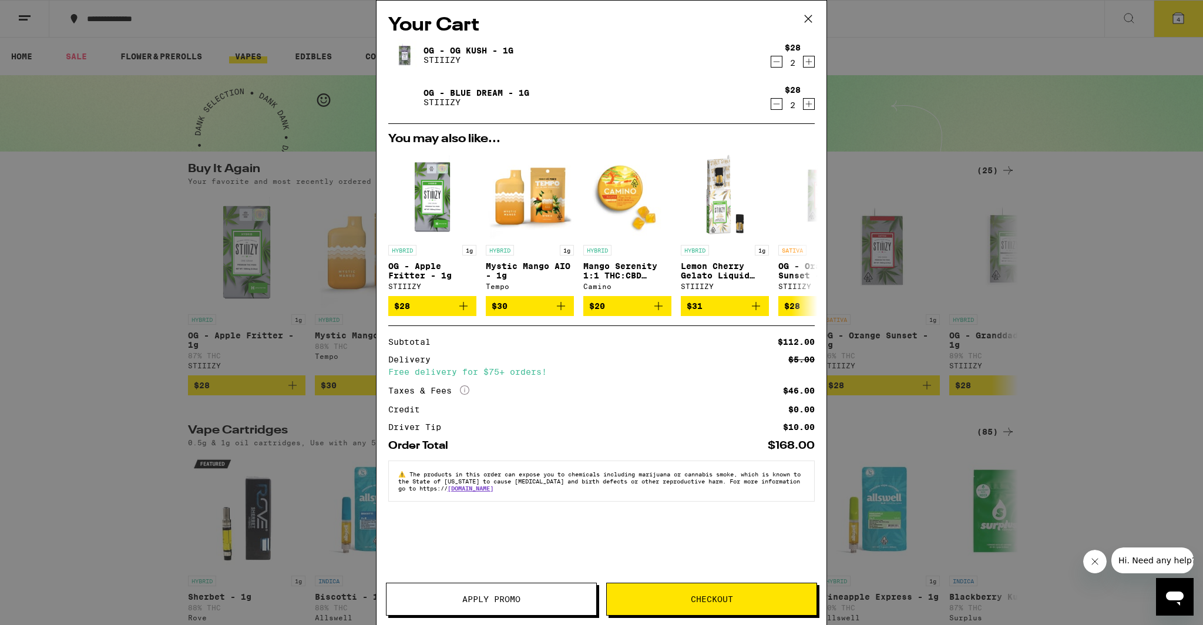
click at [668, 596] on span "Checkout" at bounding box center [712, 599] width 210 height 8
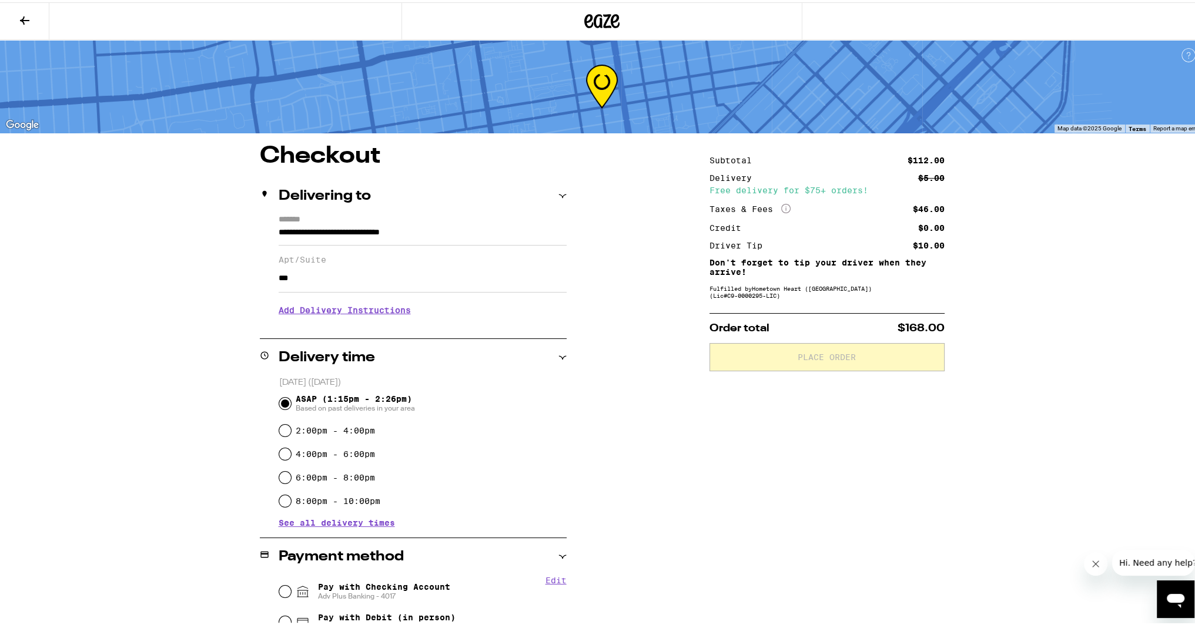
click at [369, 313] on h3 "Add Delivery Instructions" at bounding box center [423, 307] width 288 height 27
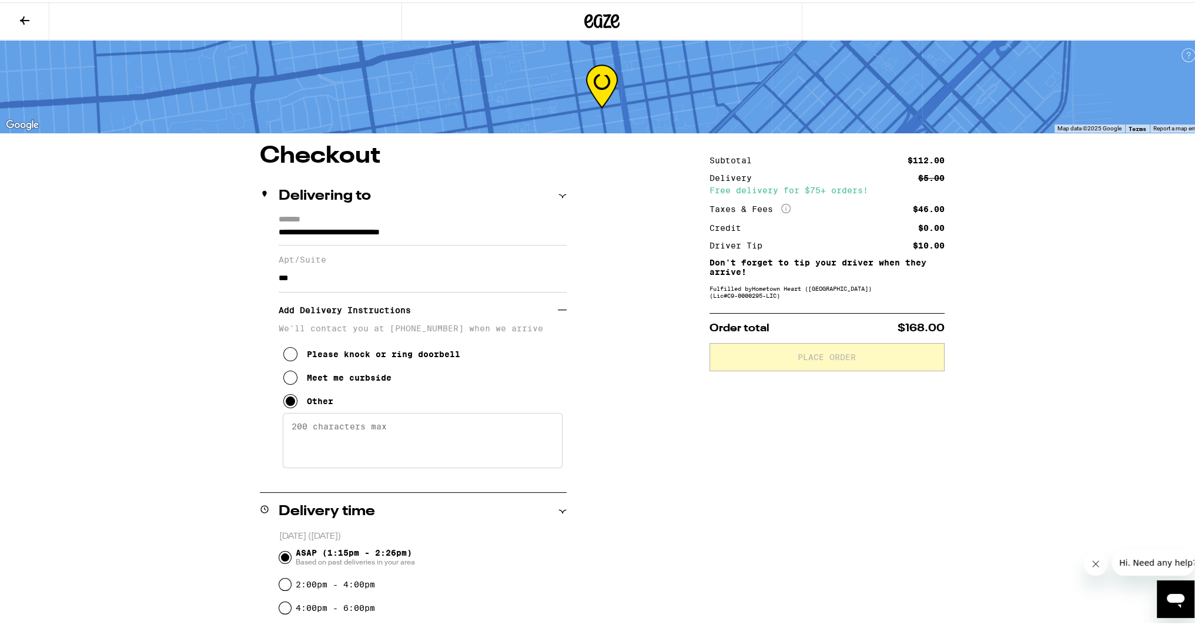
click at [353, 439] on textarea "Enter any other delivery instructions you want driver to know" at bounding box center [423, 438] width 280 height 55
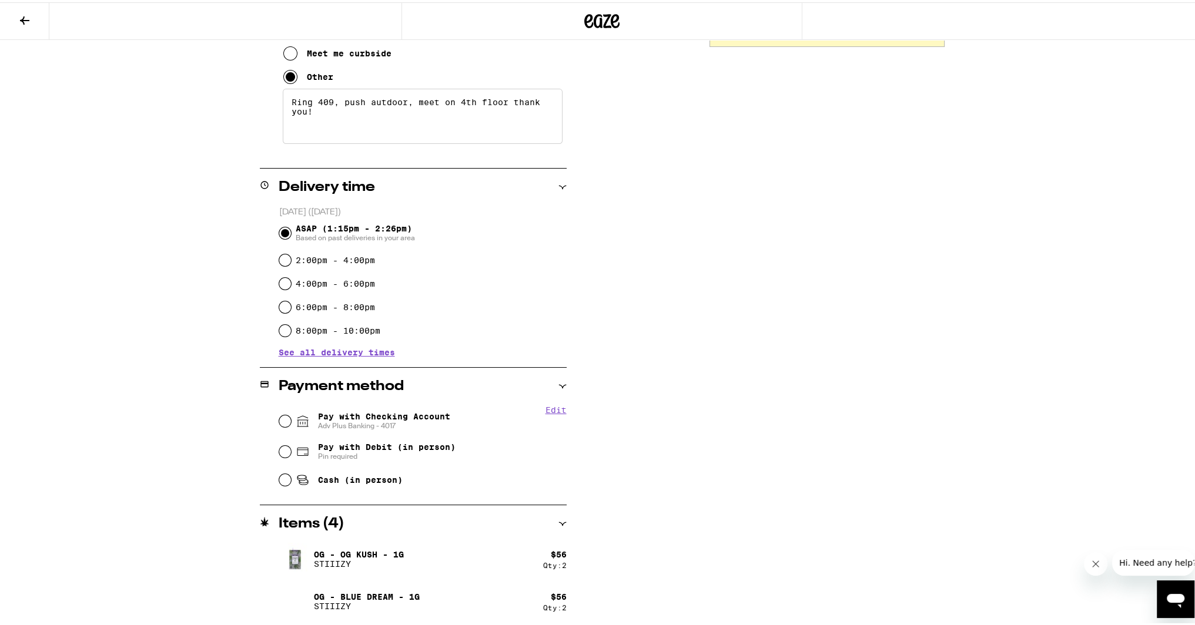
type textarea "Ring 409, push autdoor, meet on 4th floor thank you!"
click at [421, 399] on div "Payment method" at bounding box center [413, 384] width 307 height 38
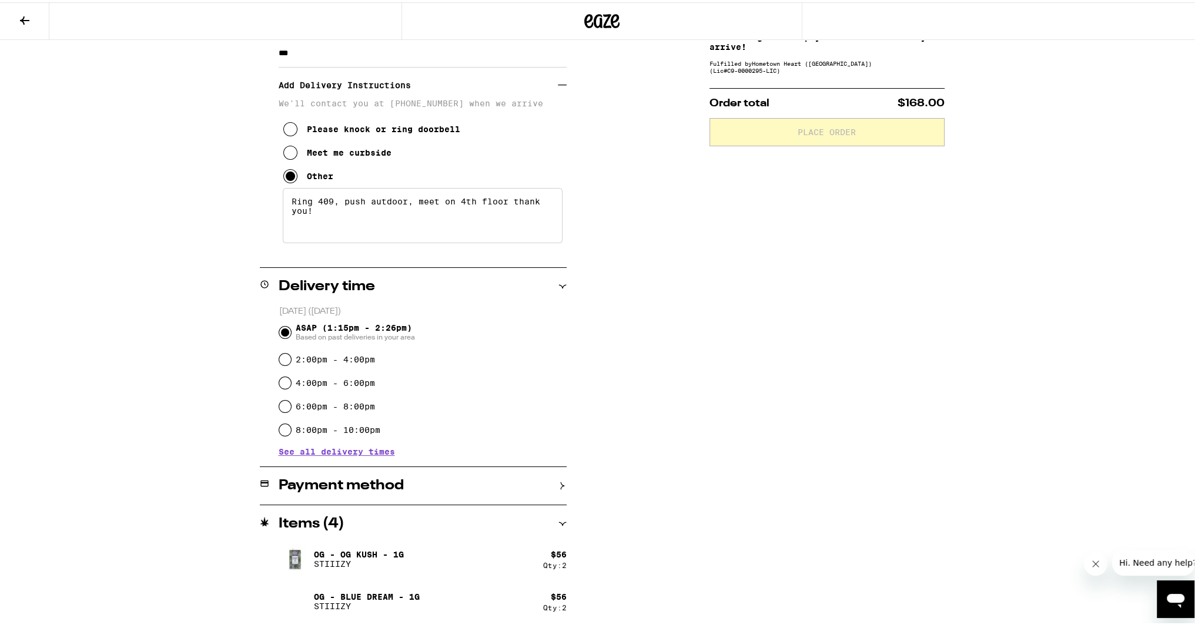
click at [387, 479] on h2 "Payment method" at bounding box center [341, 484] width 125 height 14
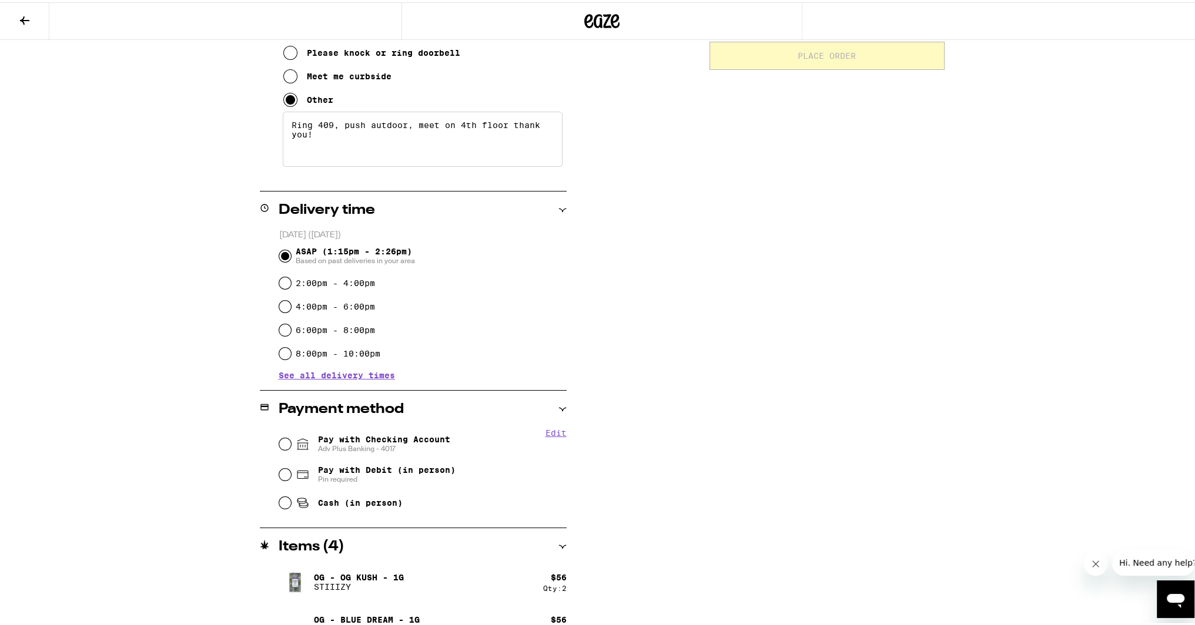
scroll to position [324, 0]
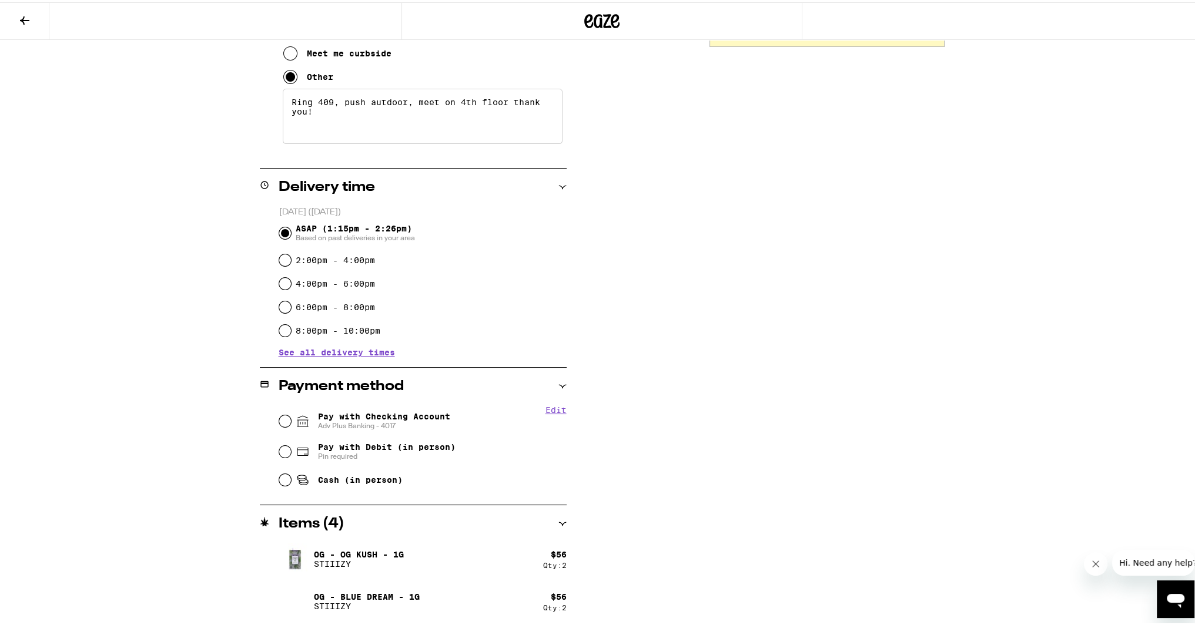
click at [395, 430] on div "Pay with Checking Account Adv Plus Banking - 4017" at bounding box center [422, 419] width 287 height 31
click at [397, 416] on span "Pay with Checking Account Adv Plus Banking - 4017" at bounding box center [384, 419] width 132 height 19
click at [291, 416] on input "Pay with Checking Account Adv Plus Banking - 4017" at bounding box center [285, 419] width 12 height 12
radio input "true"
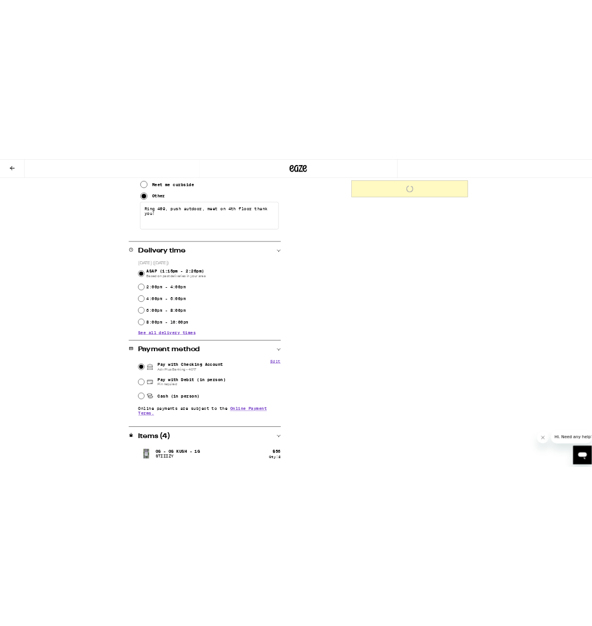
scroll to position [0, 0]
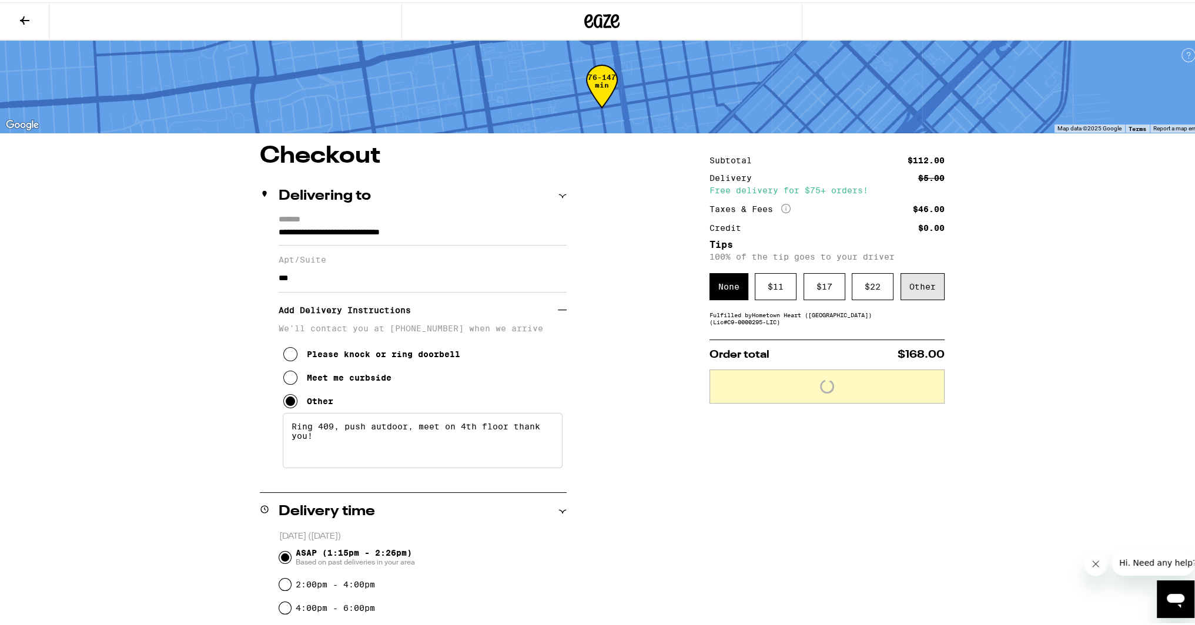
click at [926, 292] on div "Other" at bounding box center [922, 284] width 44 height 27
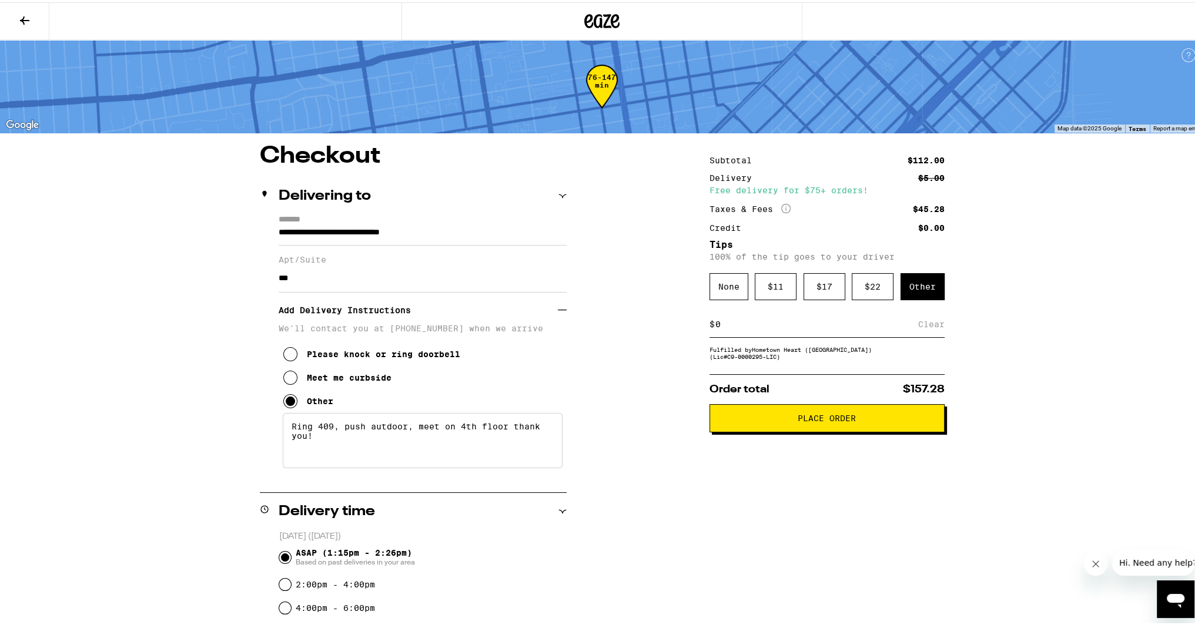
click at [826, 334] on div "$ Clear" at bounding box center [826, 322] width 235 height 26
click at [804, 332] on div "$ Clear" at bounding box center [826, 322] width 235 height 26
drag, startPoint x: 736, startPoint y: 323, endPoint x: 749, endPoint y: 322, distance: 13.0
click at [736, 323] on input at bounding box center [816, 322] width 203 height 11
type input "10"
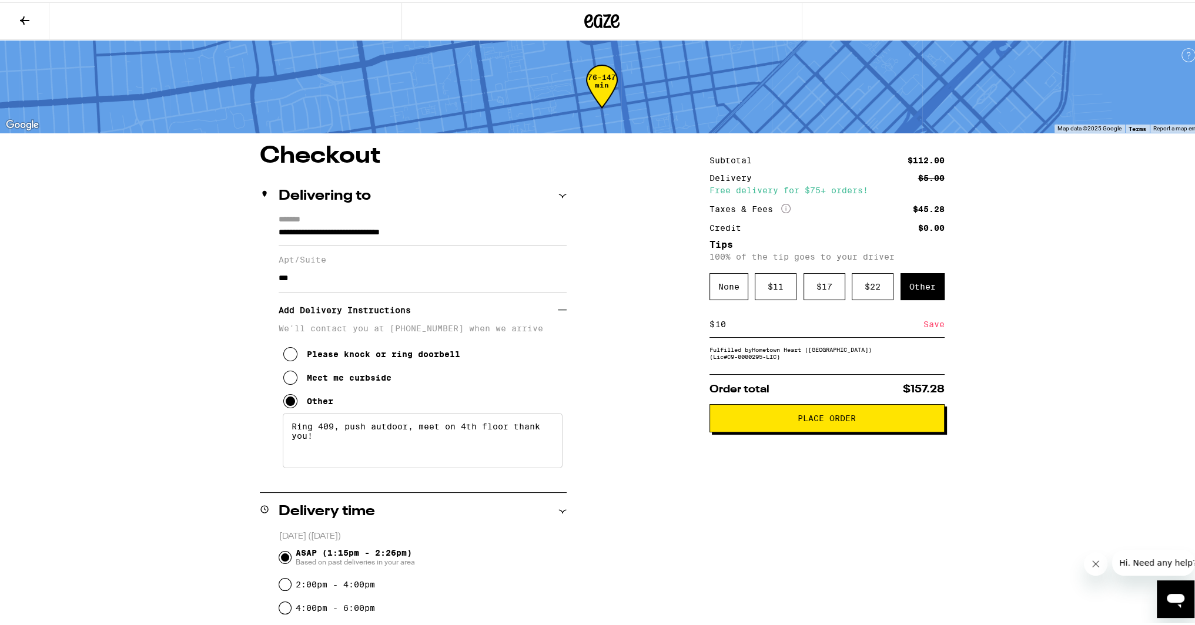
click at [927, 323] on div "Save" at bounding box center [933, 322] width 21 height 26
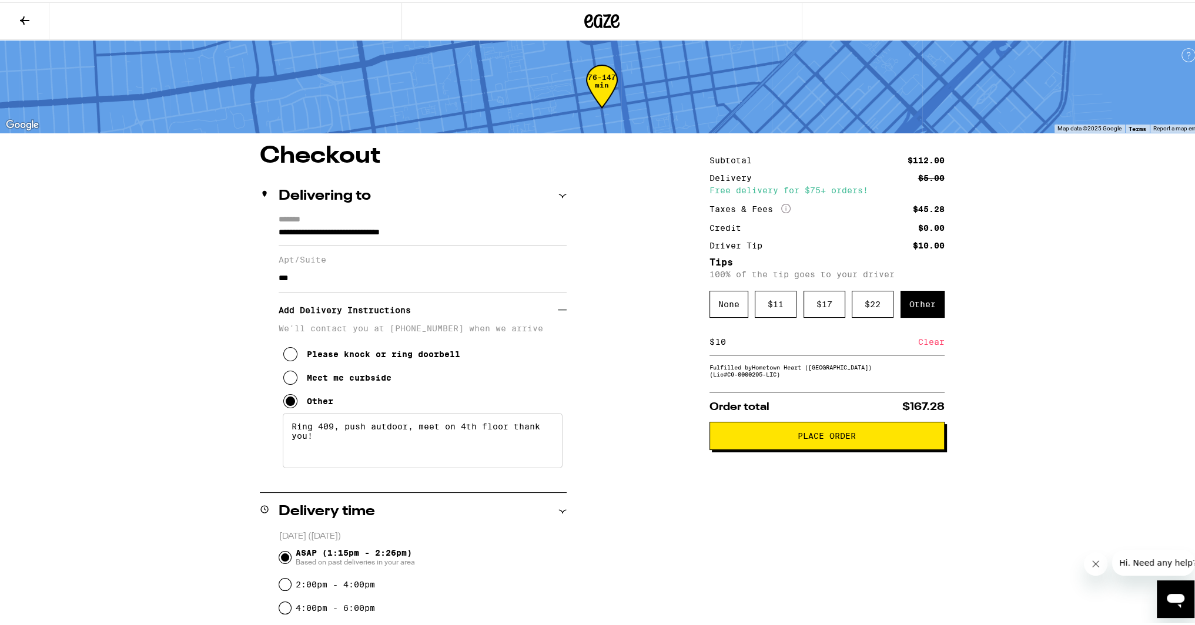
click at [831, 436] on span "Place Order" at bounding box center [826, 434] width 58 height 8
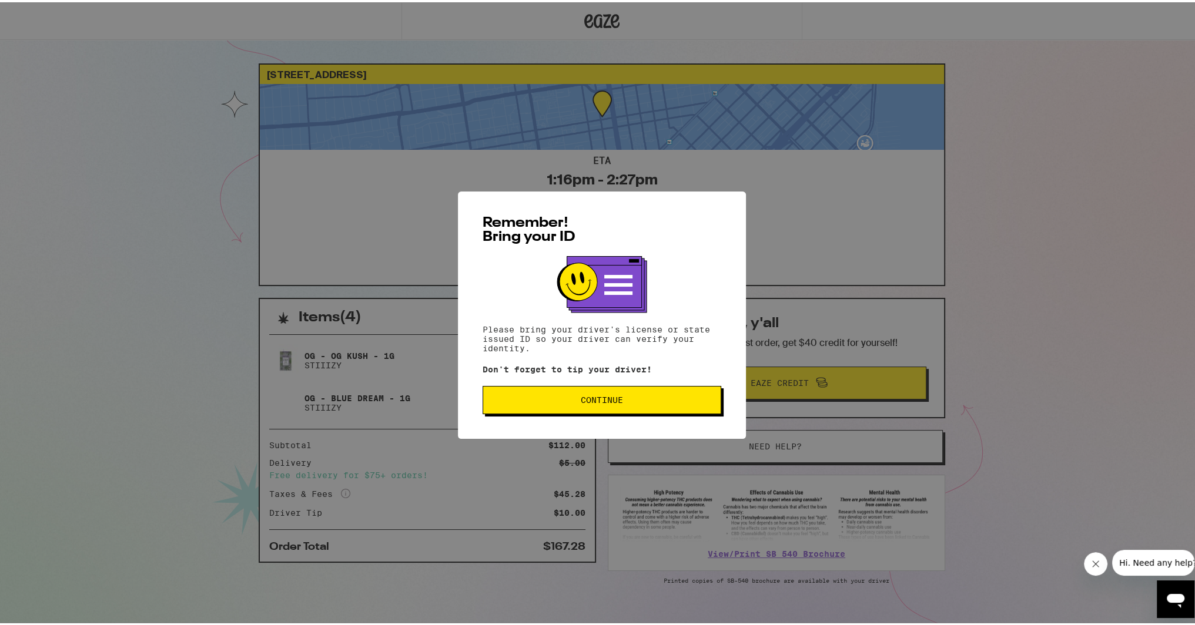
click at [668, 412] on button "Continue" at bounding box center [601, 398] width 239 height 28
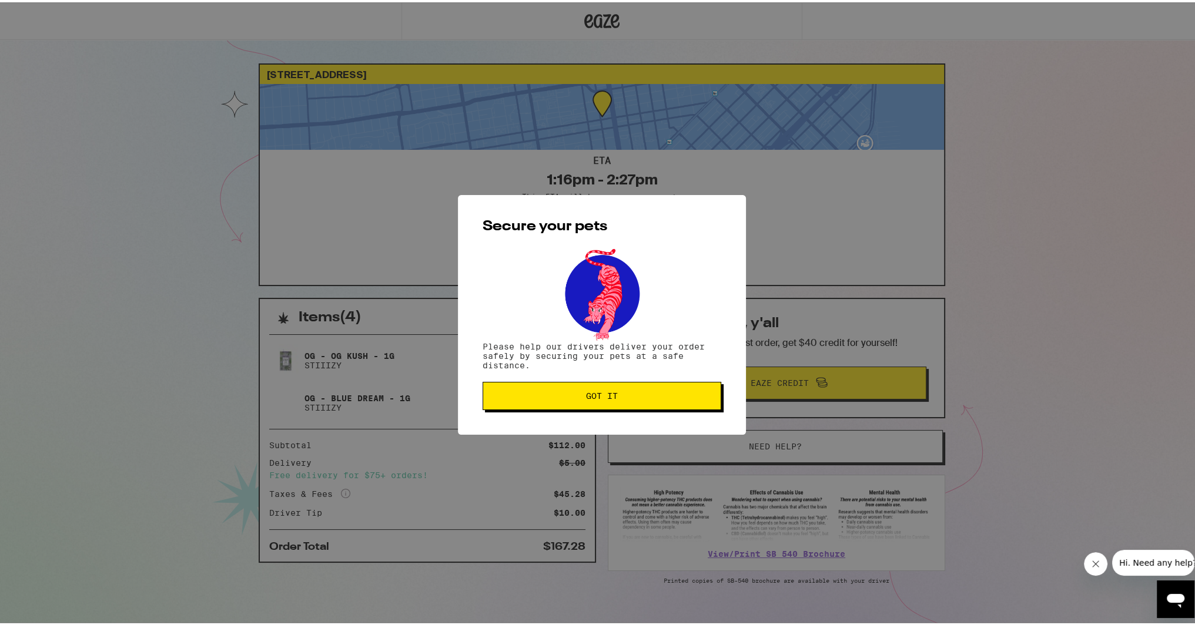
click at [681, 384] on button "Got it" at bounding box center [601, 394] width 239 height 28
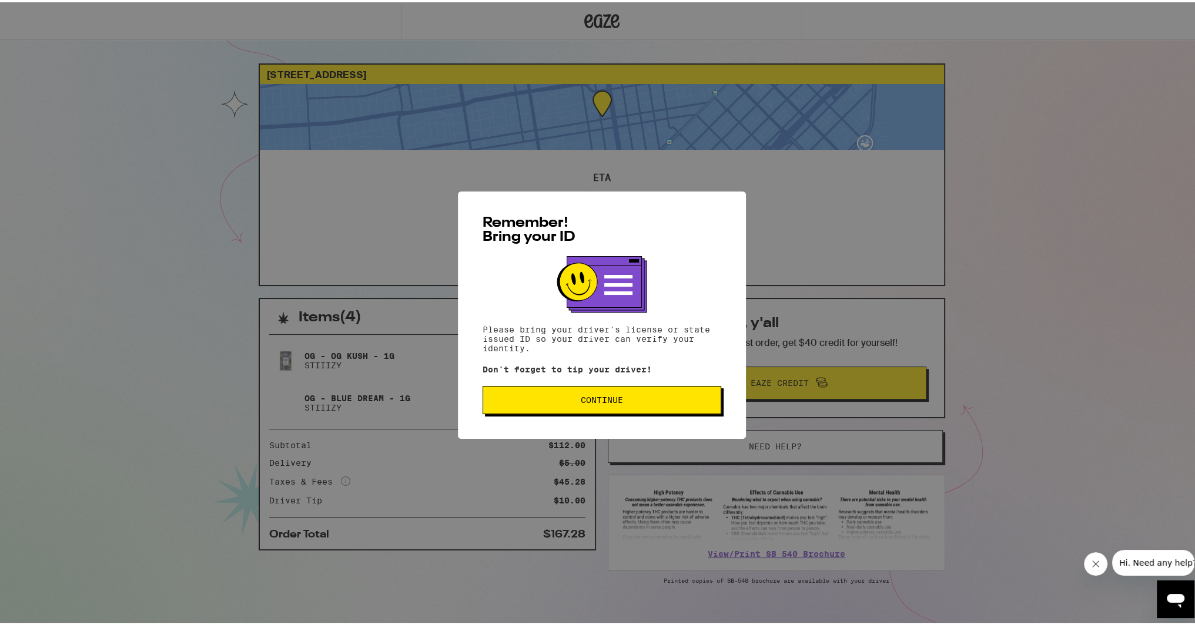
click at [672, 402] on span "Continue" at bounding box center [601, 398] width 219 height 8
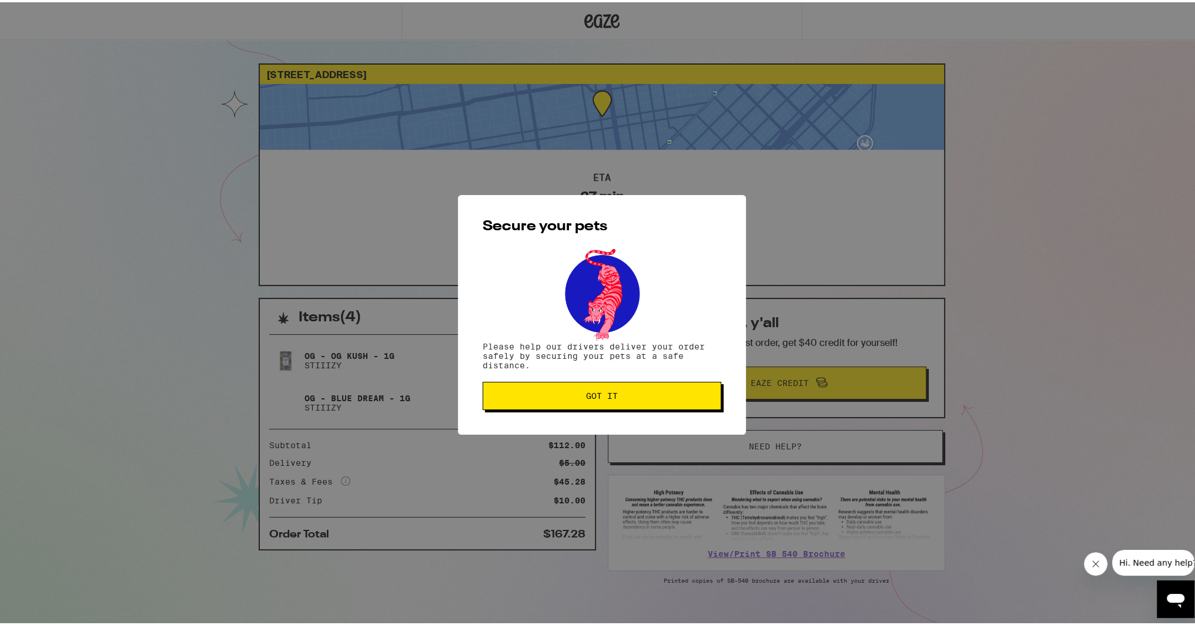
click at [672, 403] on button "Got it" at bounding box center [601, 394] width 239 height 28
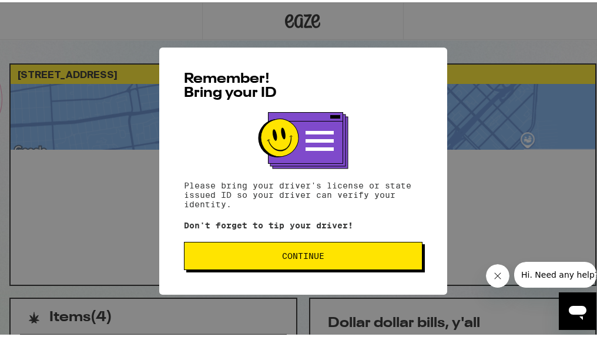
click at [353, 248] on button "Continue" at bounding box center [303, 254] width 239 height 28
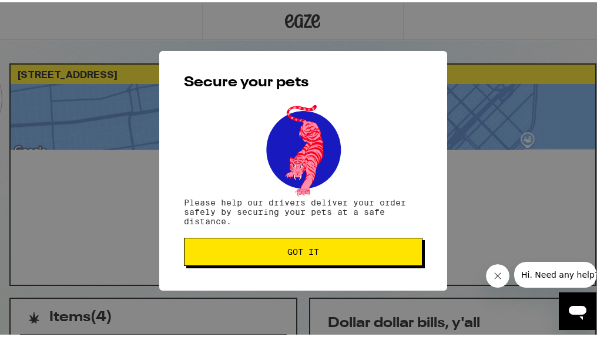
click at [341, 258] on button "Got it" at bounding box center [303, 250] width 239 height 28
